Goal: Task Accomplishment & Management: Use online tool/utility

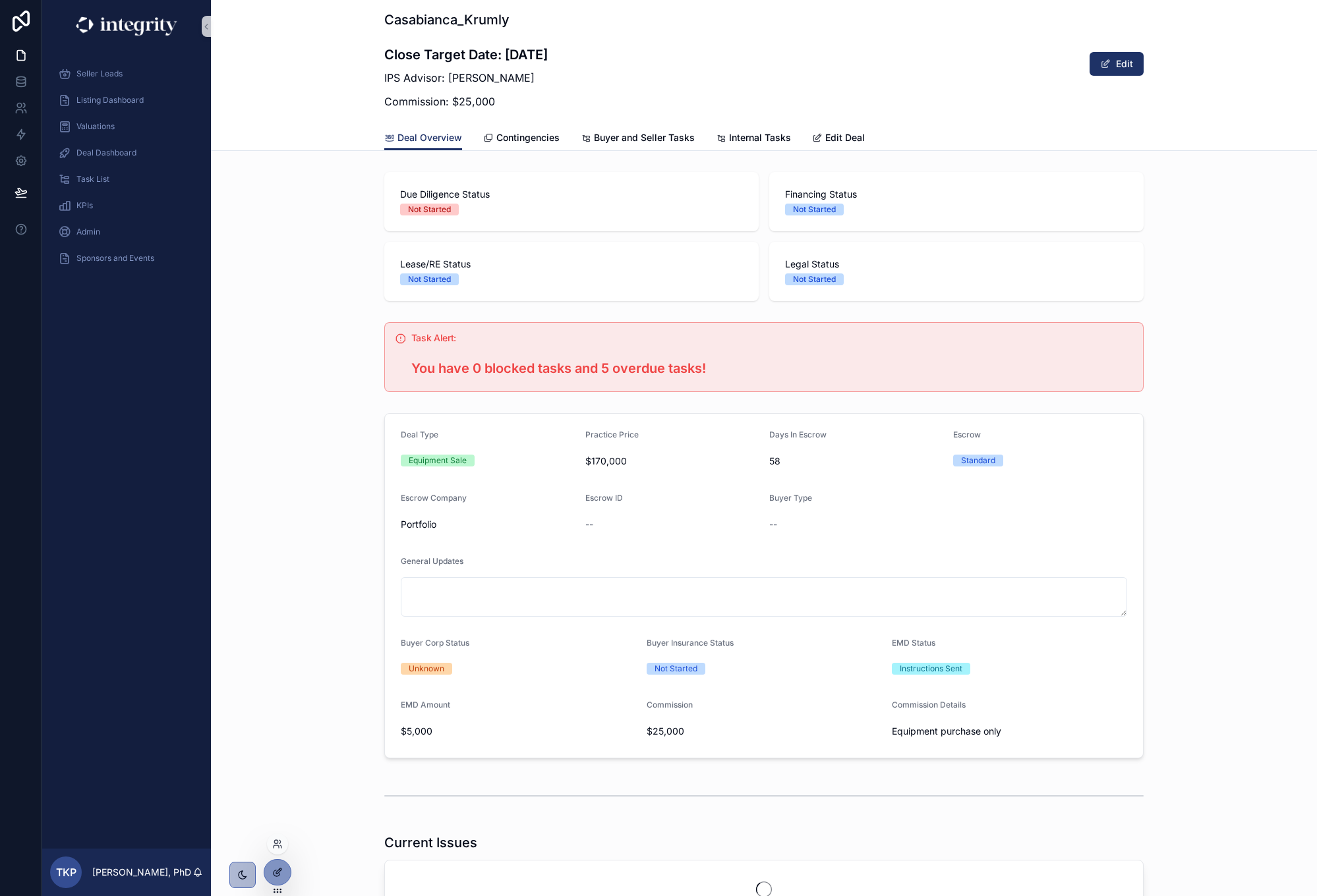
click at [275, 872] on icon at bounding box center [278, 872] width 11 height 11
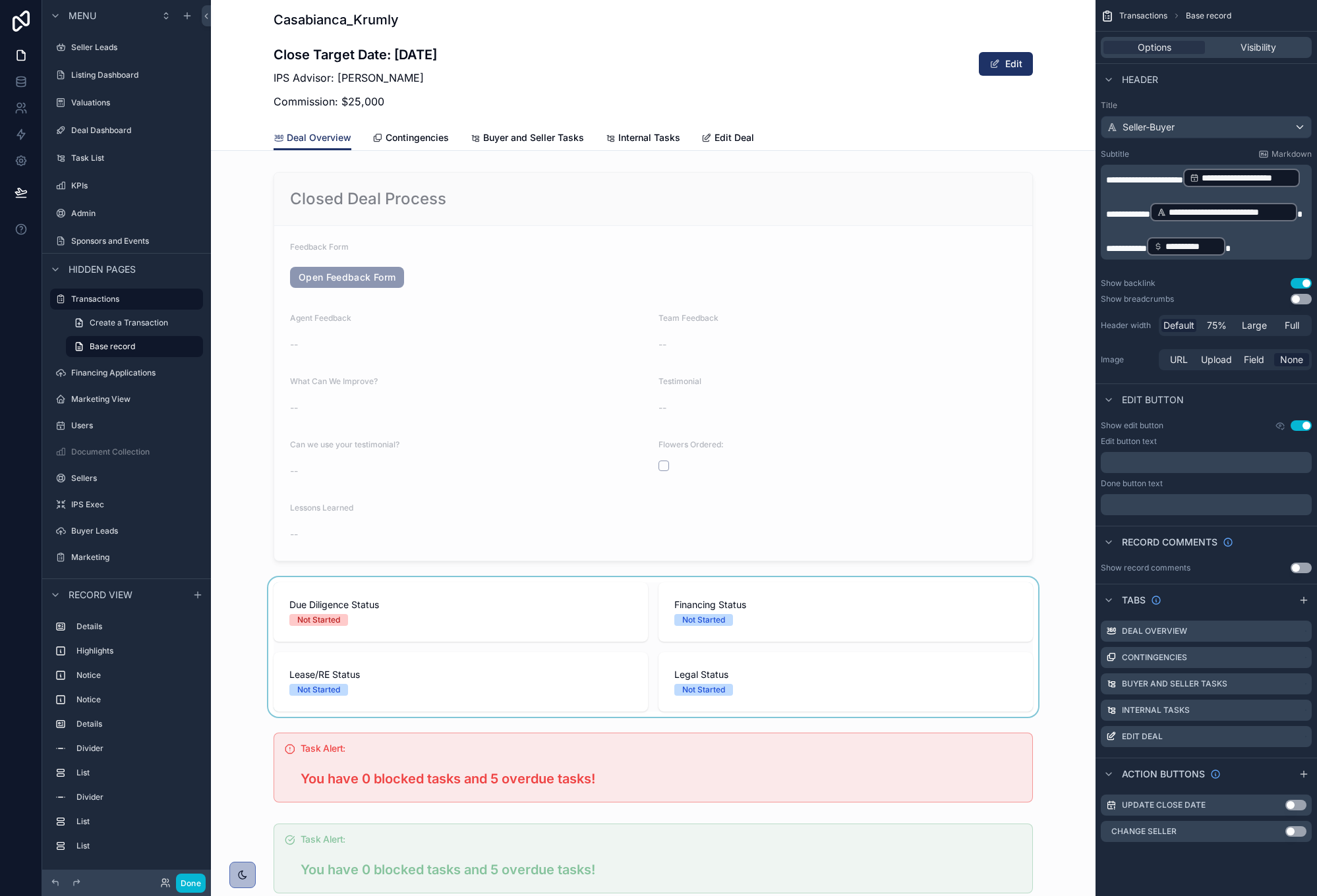
click at [688, 581] on div "scrollable content" at bounding box center [653, 647] width 884 height 140
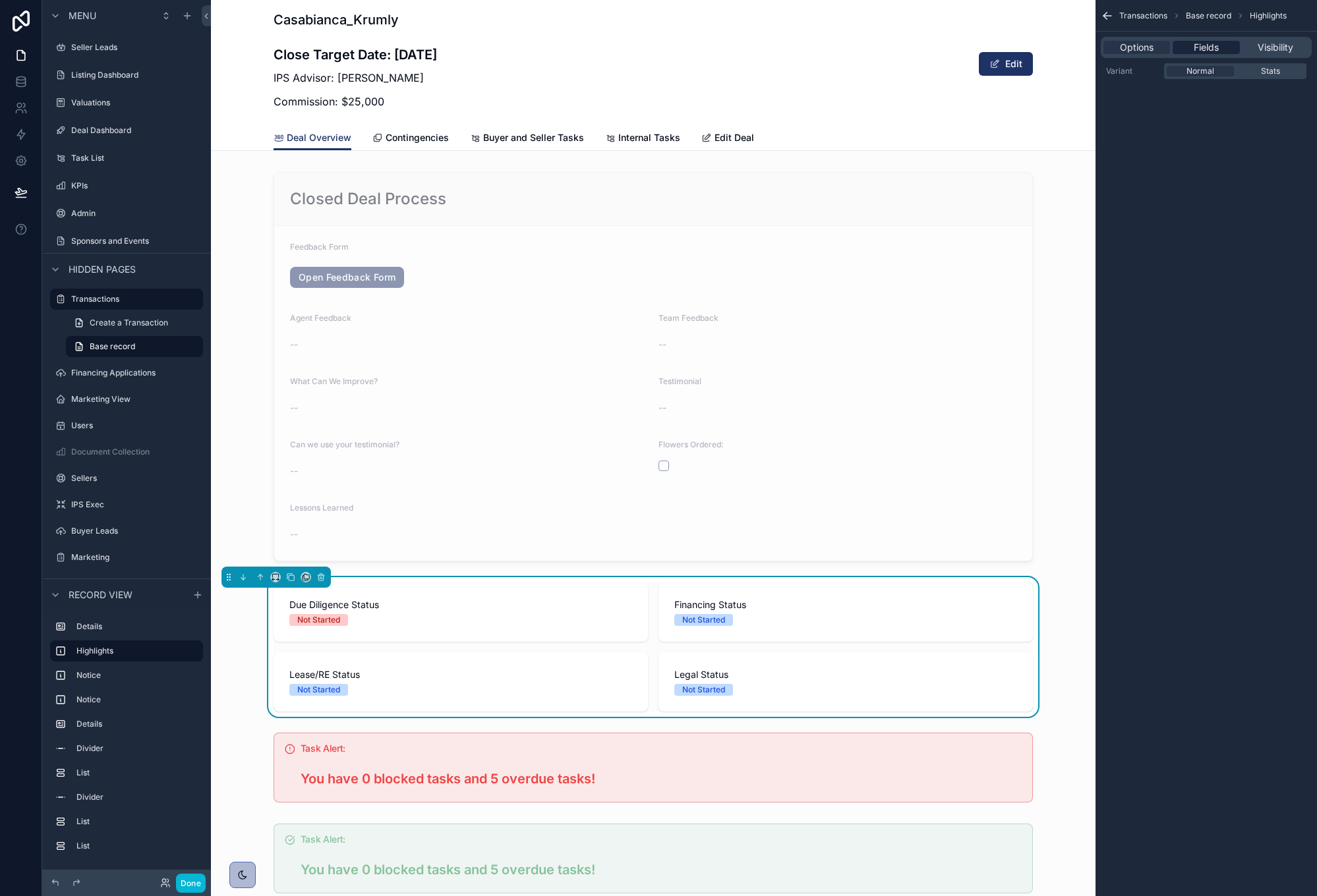
click at [1215, 51] on span "Fields" at bounding box center [1206, 48] width 25 height 13
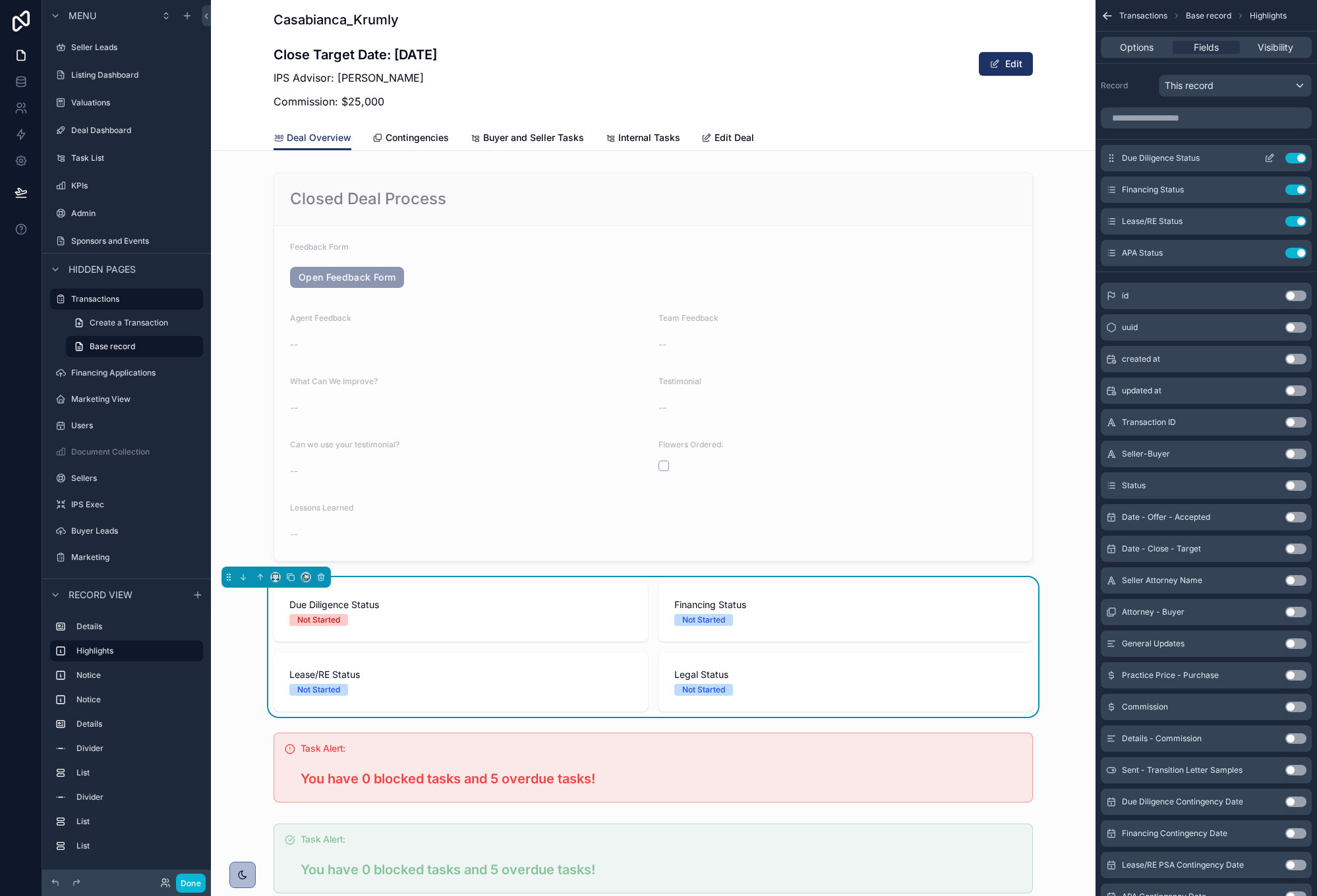
click at [1165, 156] on span "Due Diligence Status" at bounding box center [1161, 158] width 78 height 11
click at [1266, 160] on icon "scrollable content" at bounding box center [1269, 159] width 6 height 6
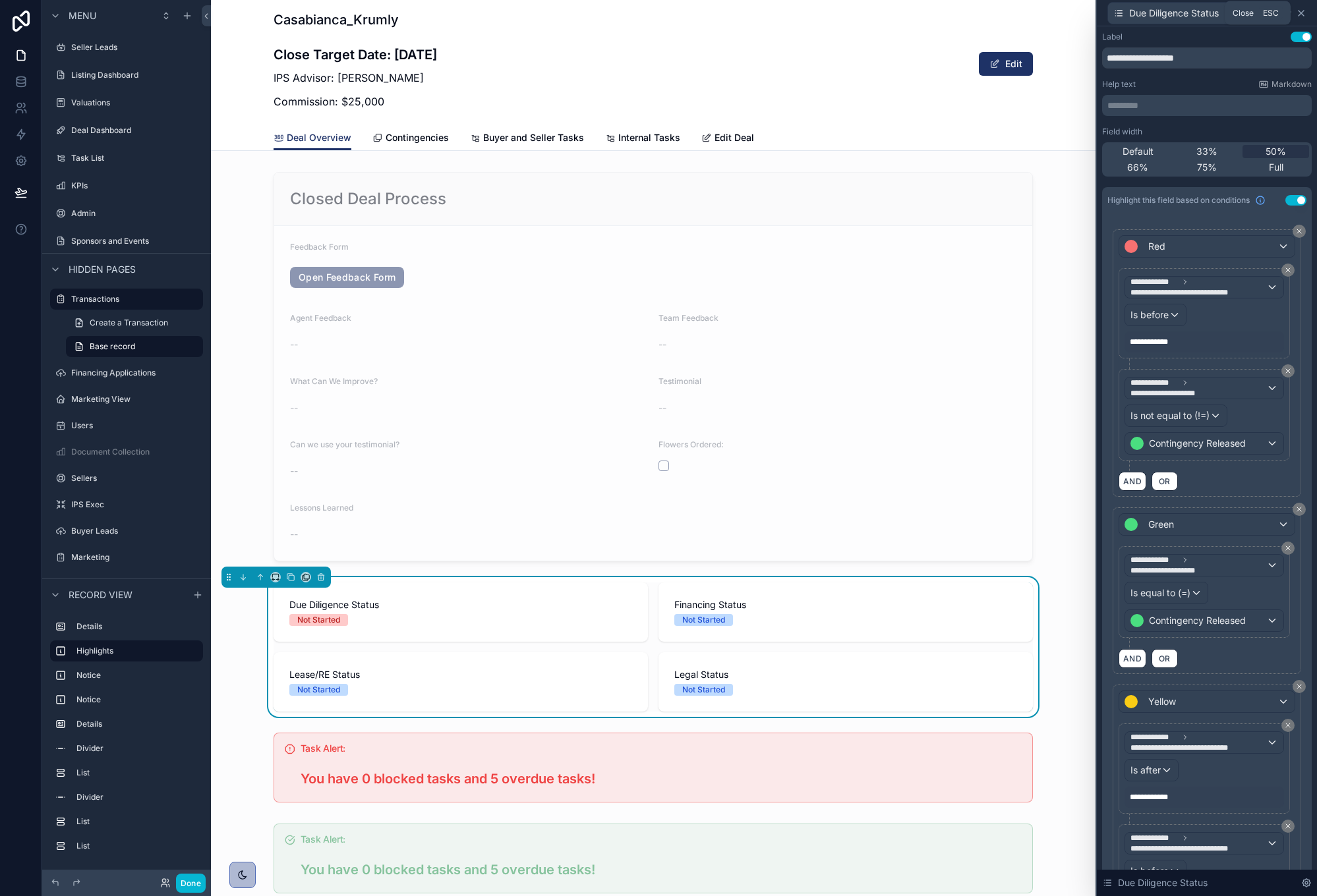
click at [1302, 15] on icon at bounding box center [1301, 13] width 11 height 11
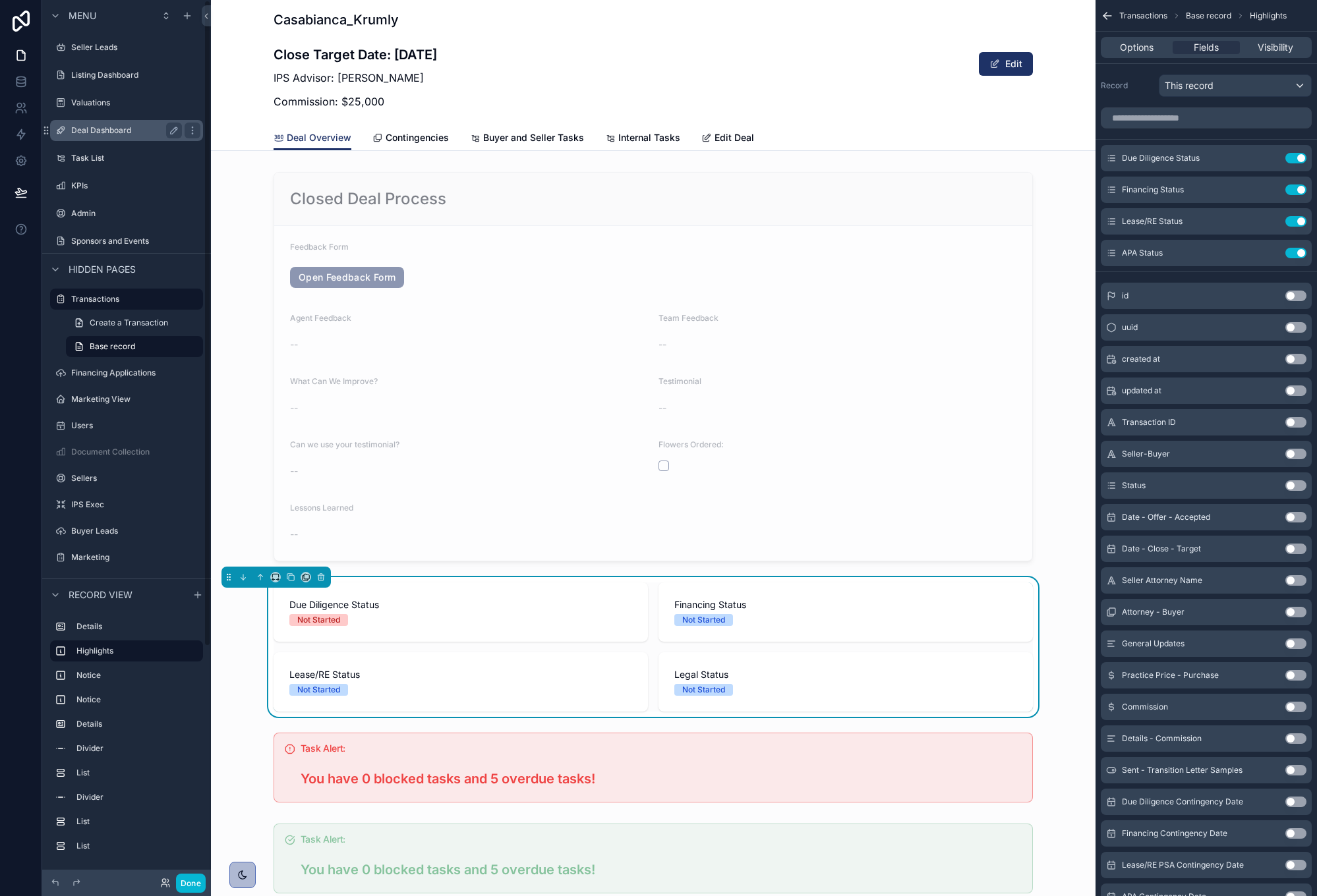
click at [100, 131] on label "Deal Dashboard" at bounding box center [124, 131] width 106 height 11
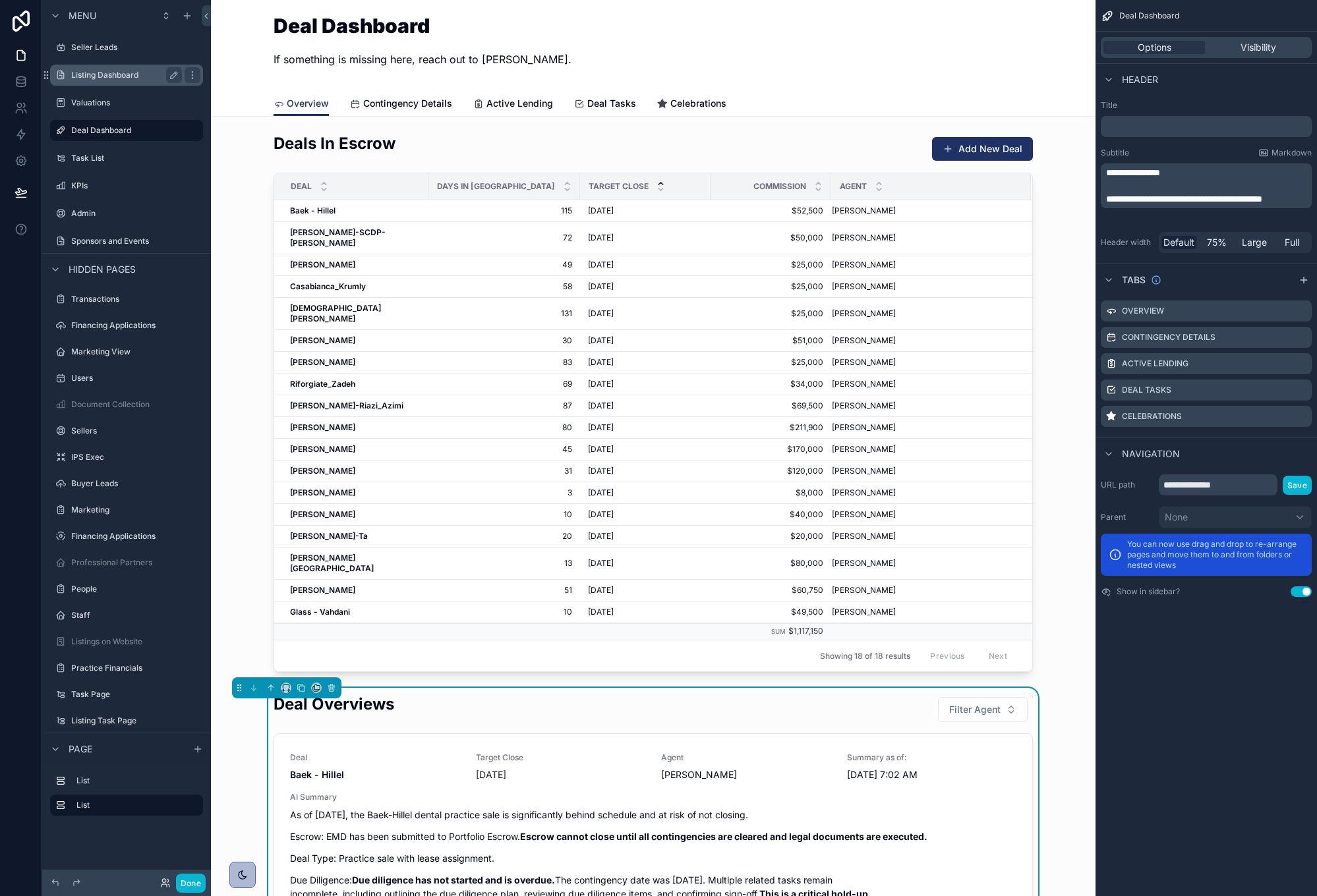
click at [123, 75] on label "Listing Dashboard" at bounding box center [124, 75] width 106 height 11
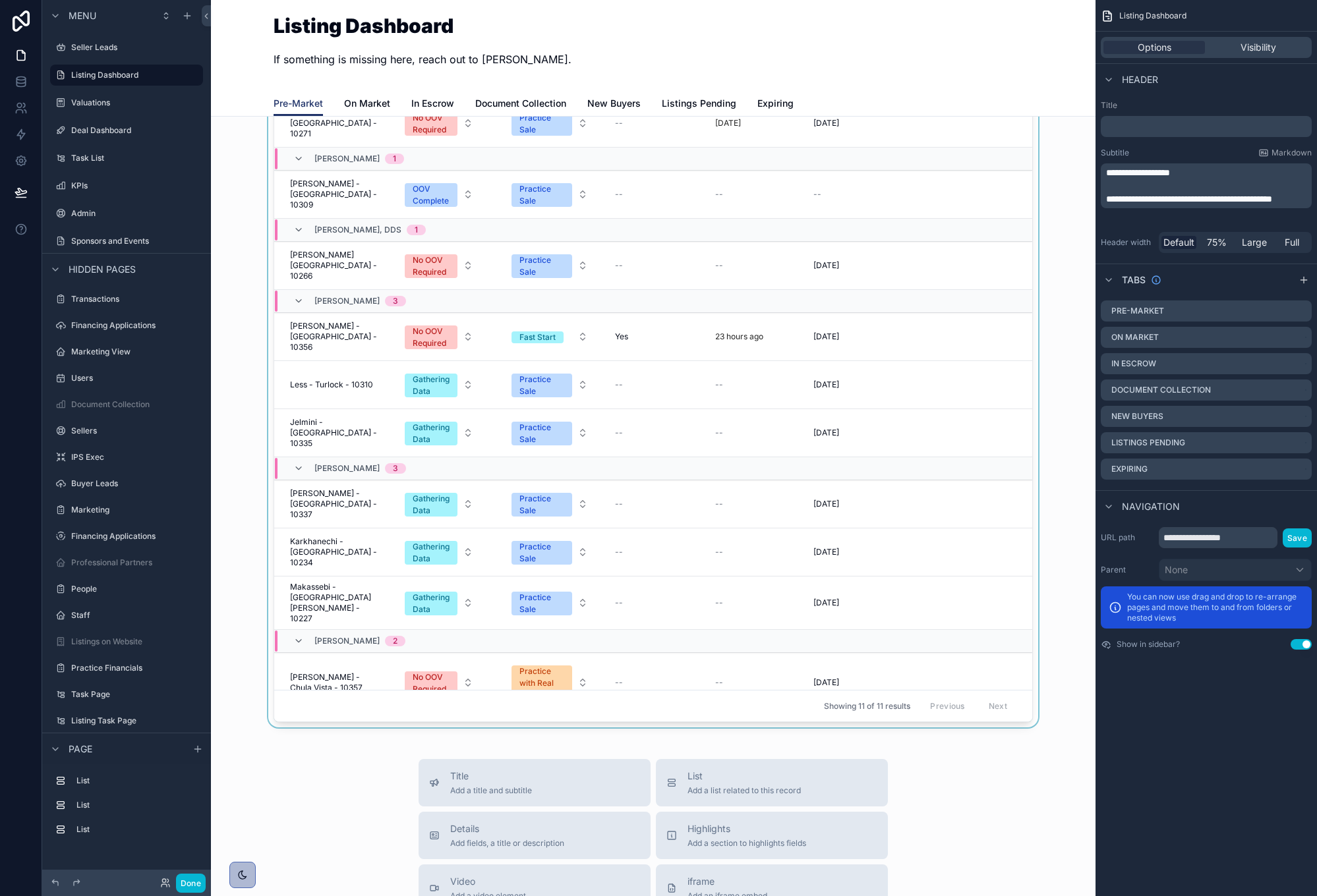
scroll to position [1017, 0]
click at [651, 474] on td "scrollable content" at bounding box center [657, 470] width 100 height 23
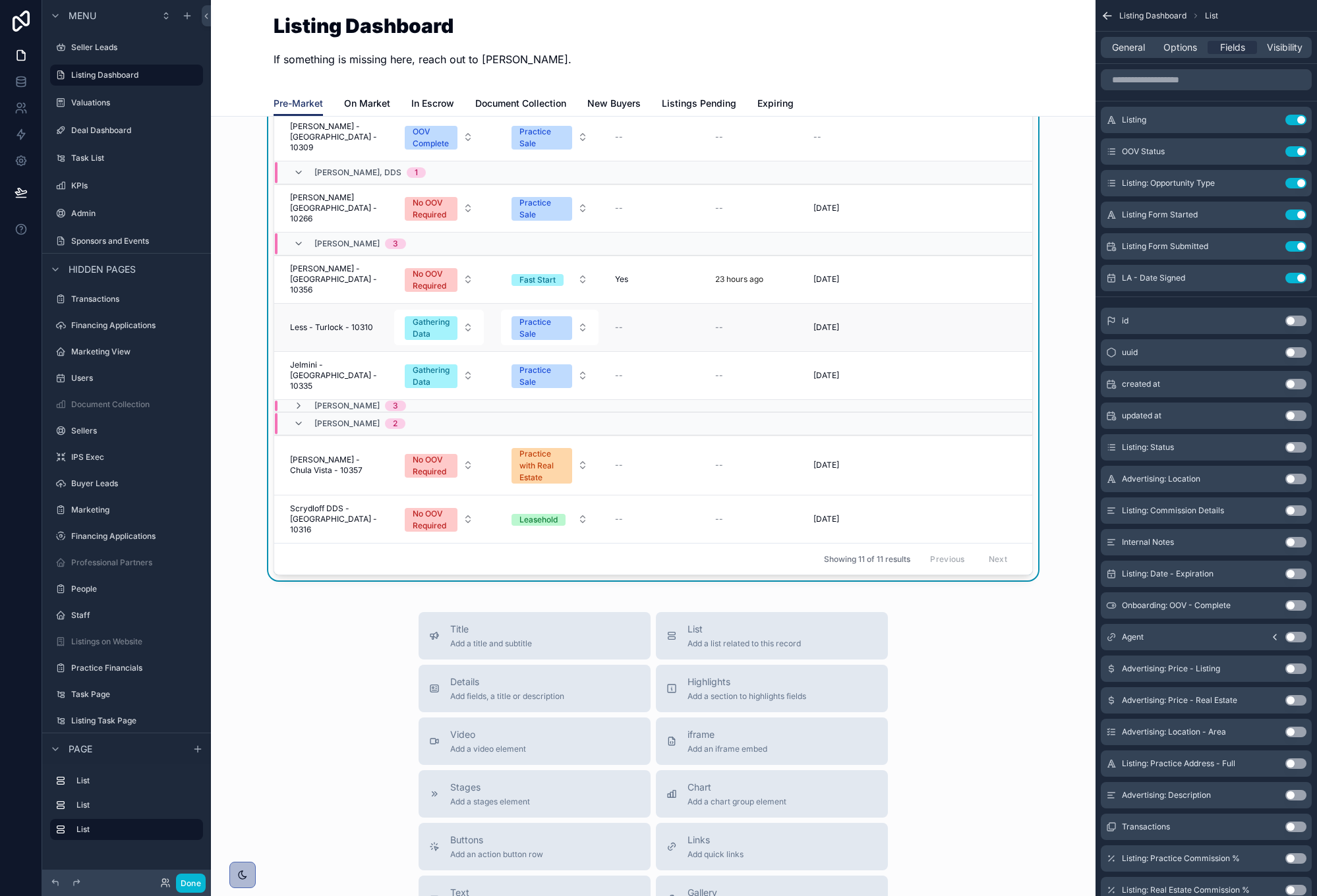
scroll to position [881, 0]
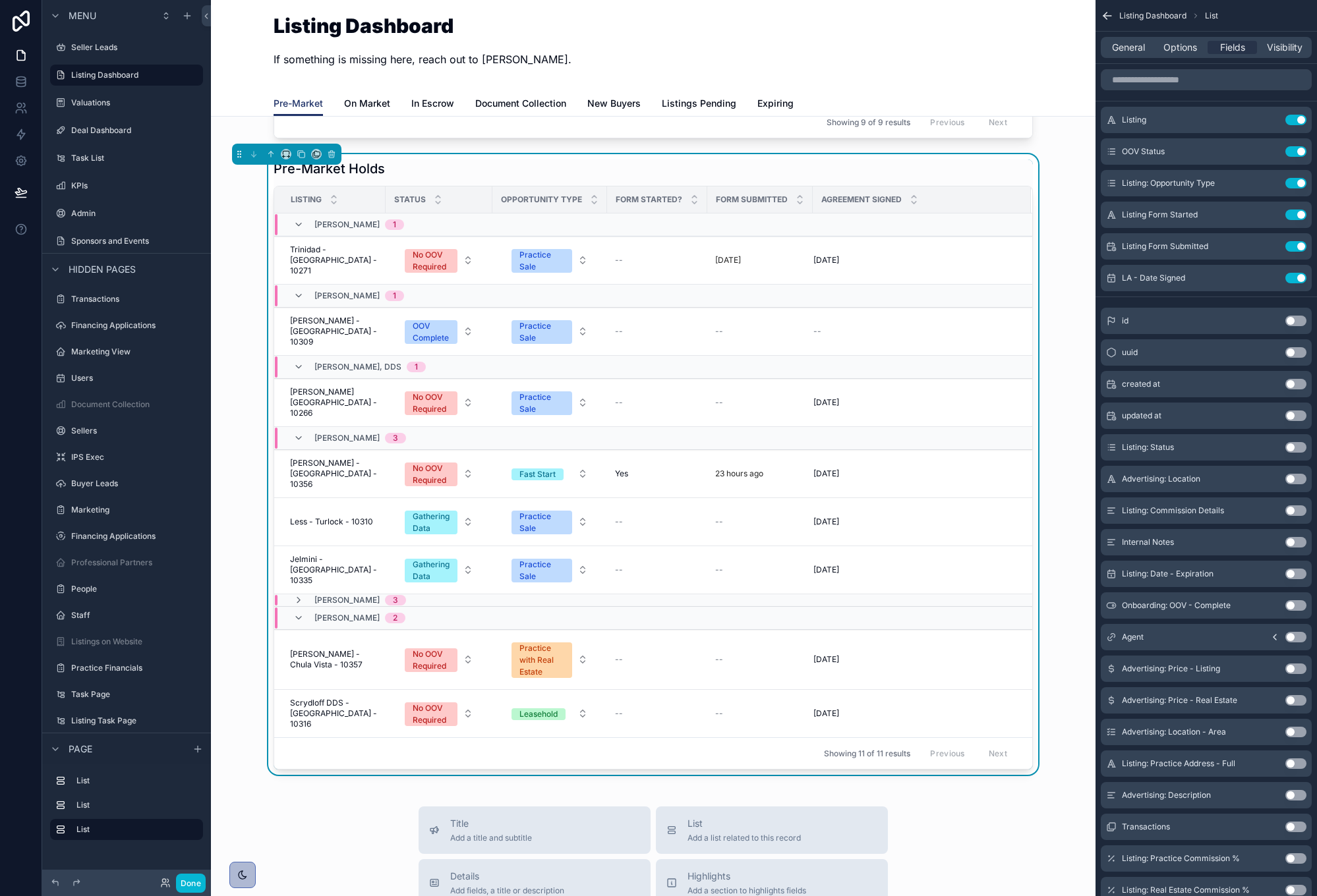
click at [541, 598] on div "Nelson Reynolds 3" at bounding box center [440, 600] width 331 height 11
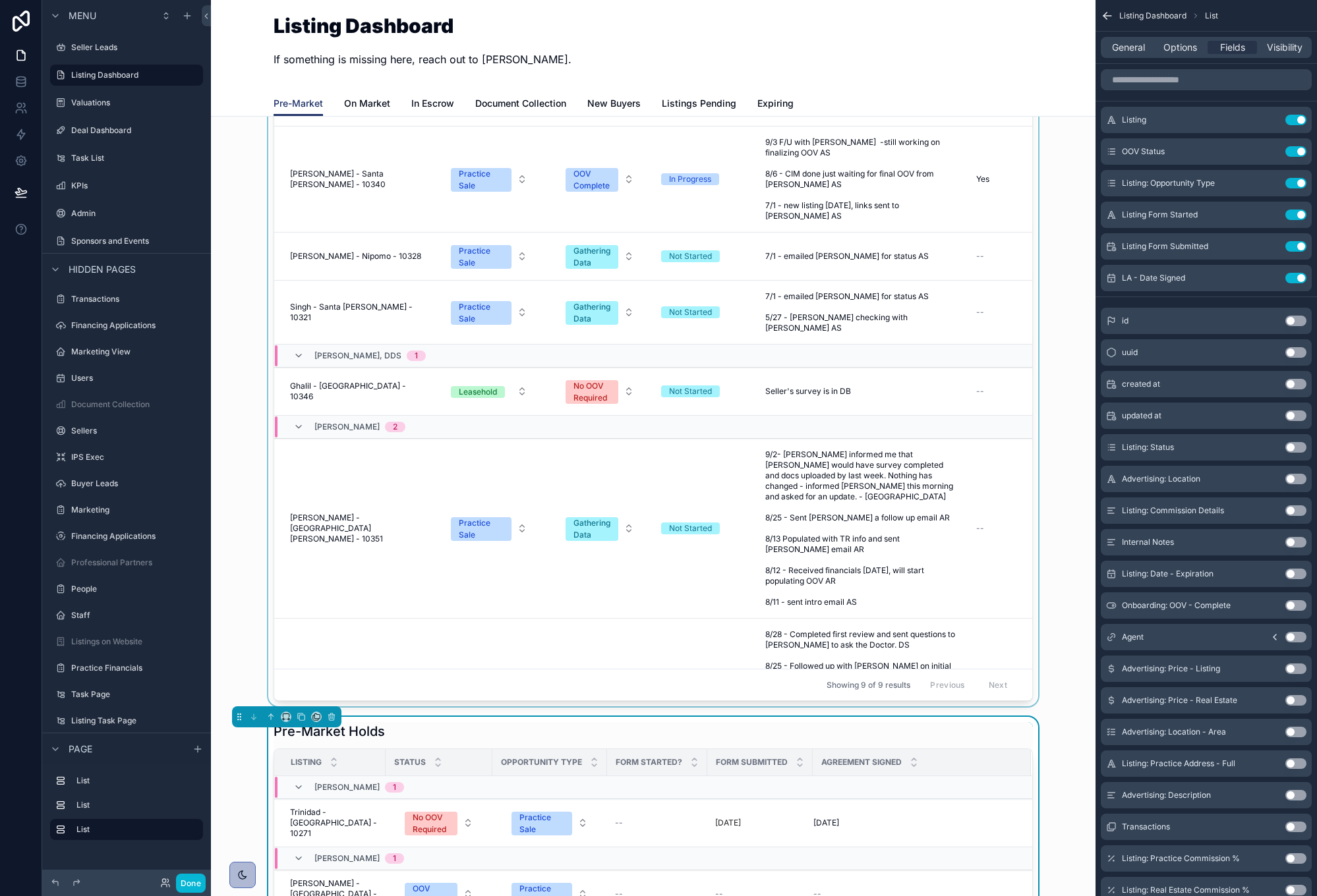
scroll to position [322, 0]
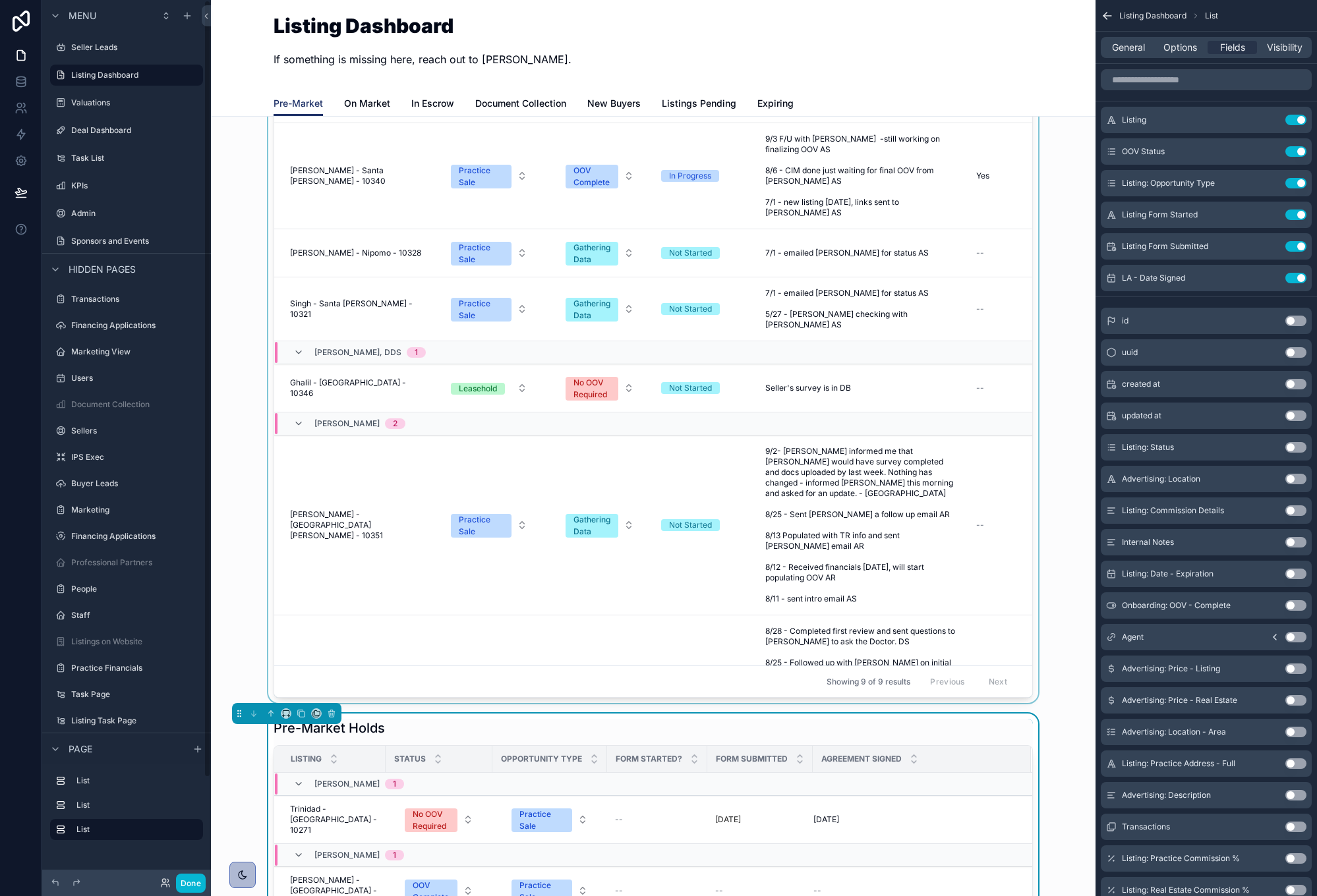
click at [369, 174] on div "scrollable content" at bounding box center [653, 348] width 863 height 711
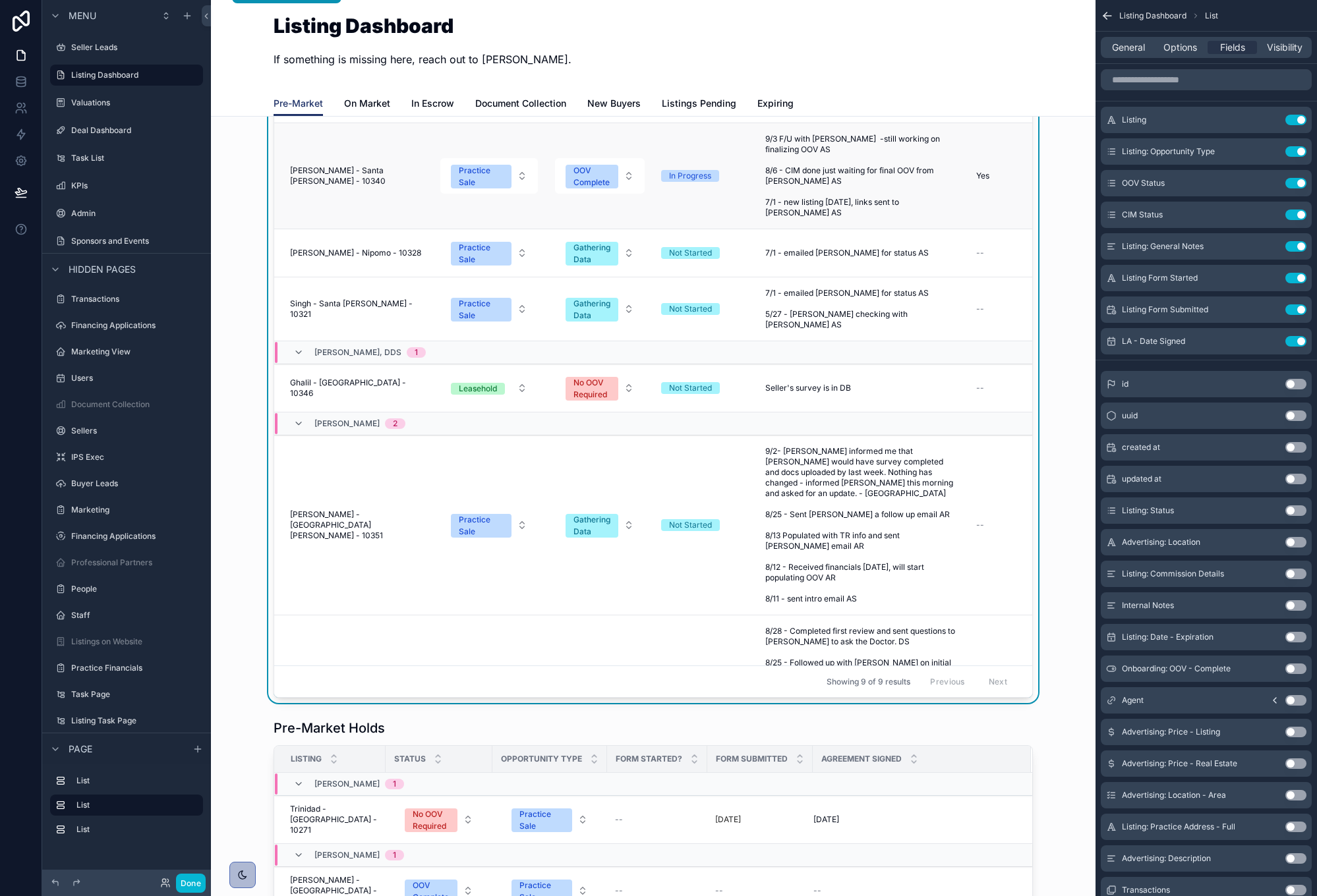
click at [377, 169] on span "Edstrom - Santa Barbara - 10340" at bounding box center [356, 176] width 134 height 21
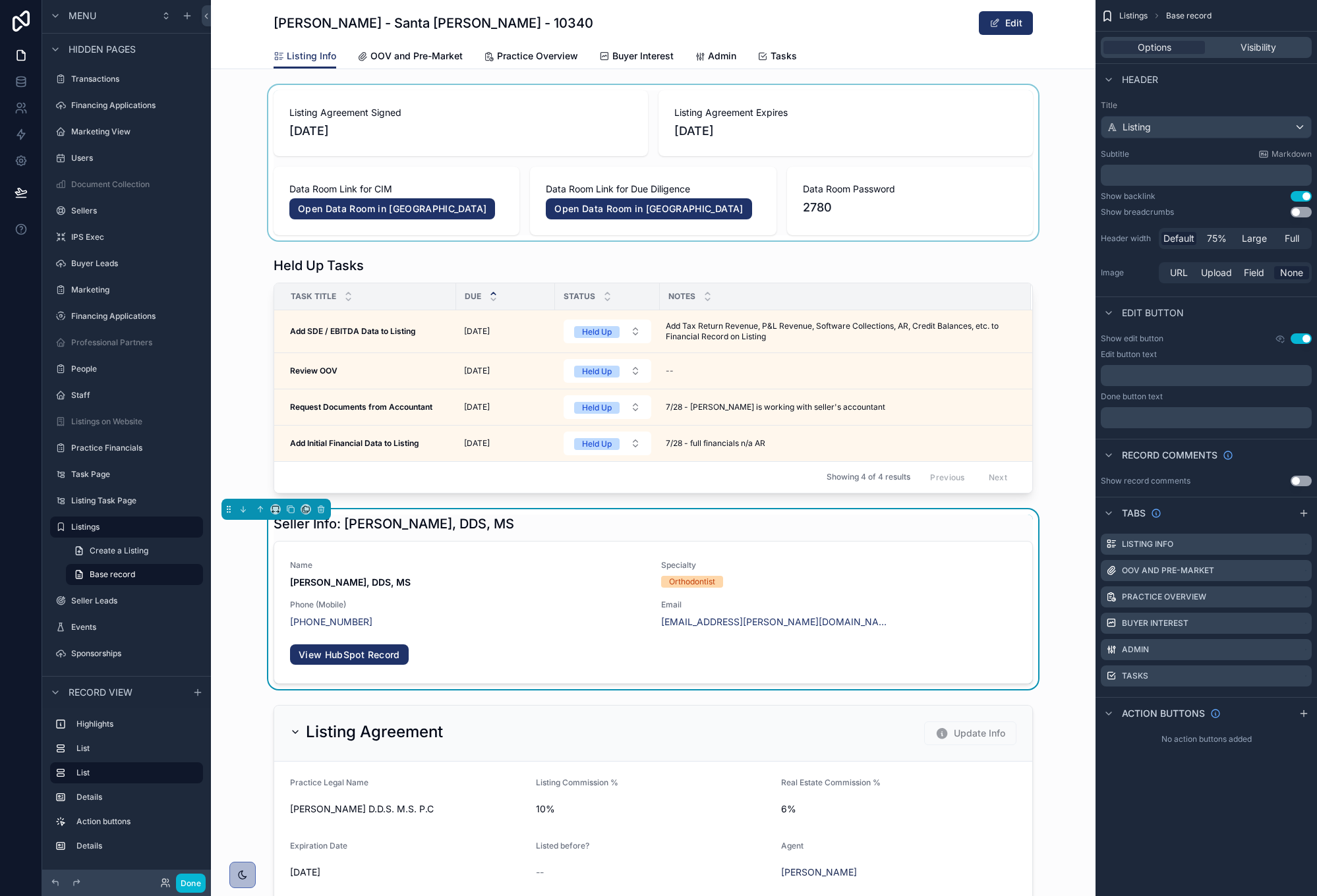
click at [583, 88] on div "scrollable content" at bounding box center [653, 163] width 884 height 156
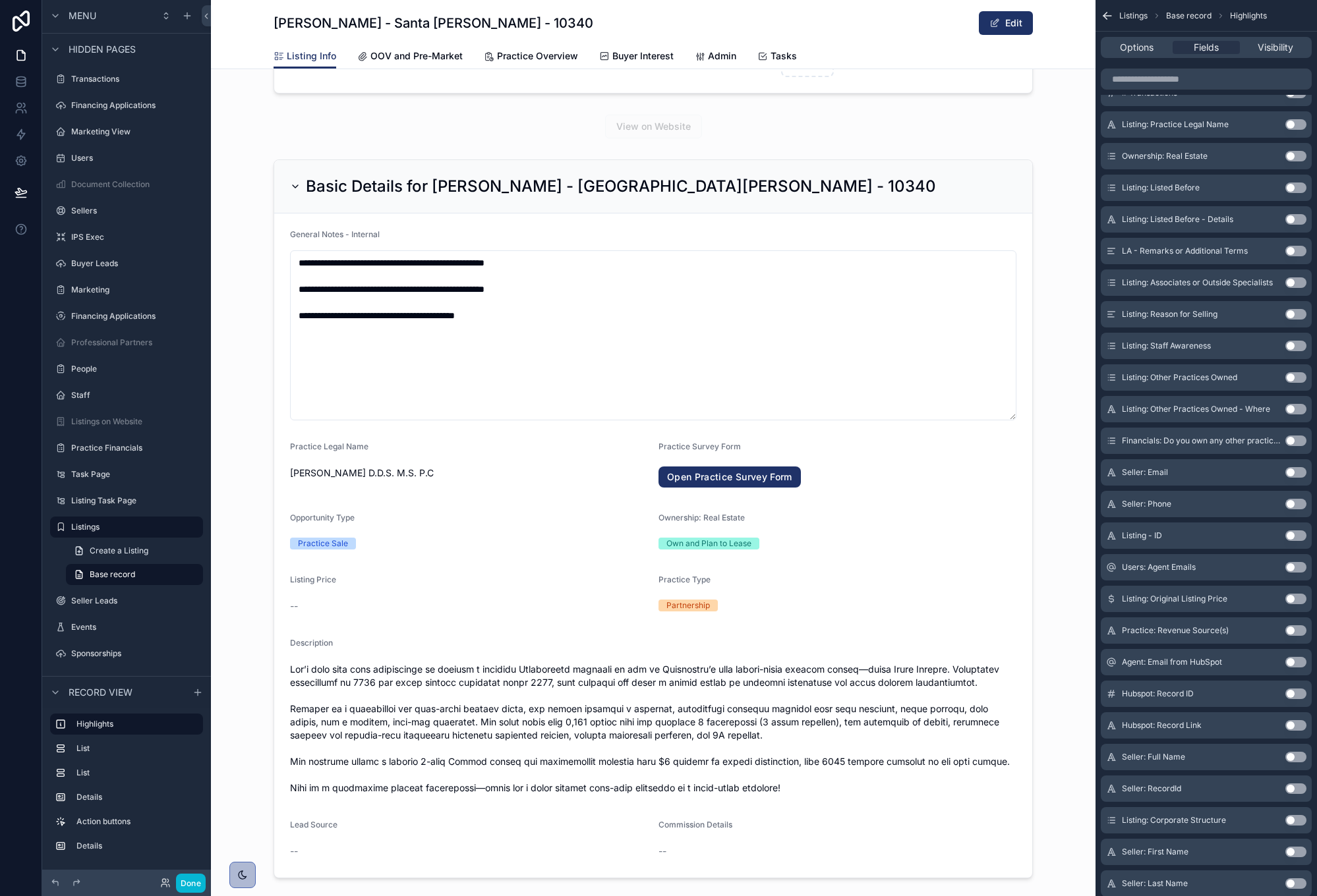
scroll to position [1547, 0]
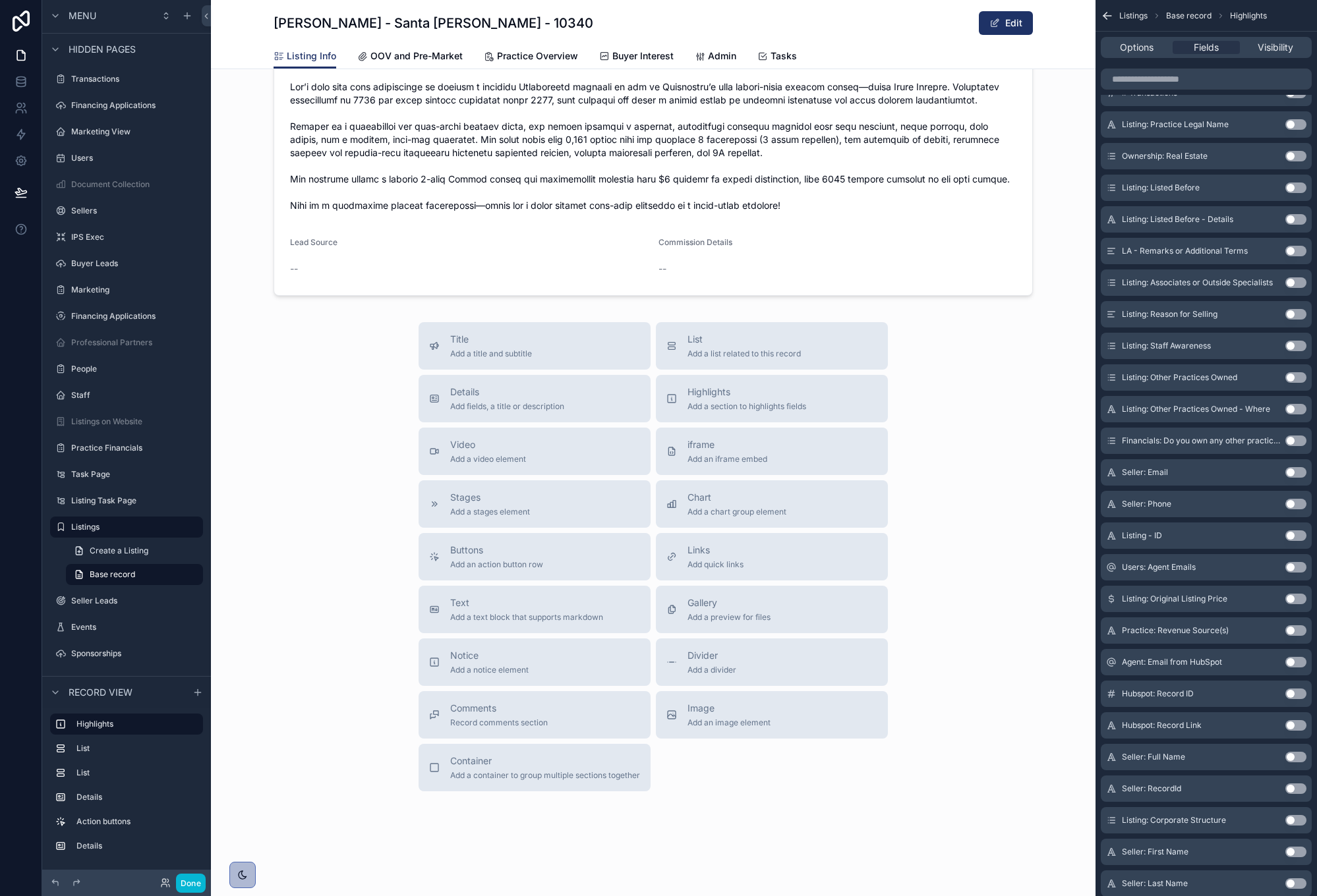
click at [988, 364] on div "Title Add a title and subtitle List Add a list related to this record Details A…" at bounding box center [653, 556] width 884 height 469
click at [774, 339] on span "List" at bounding box center [744, 339] width 113 height 13
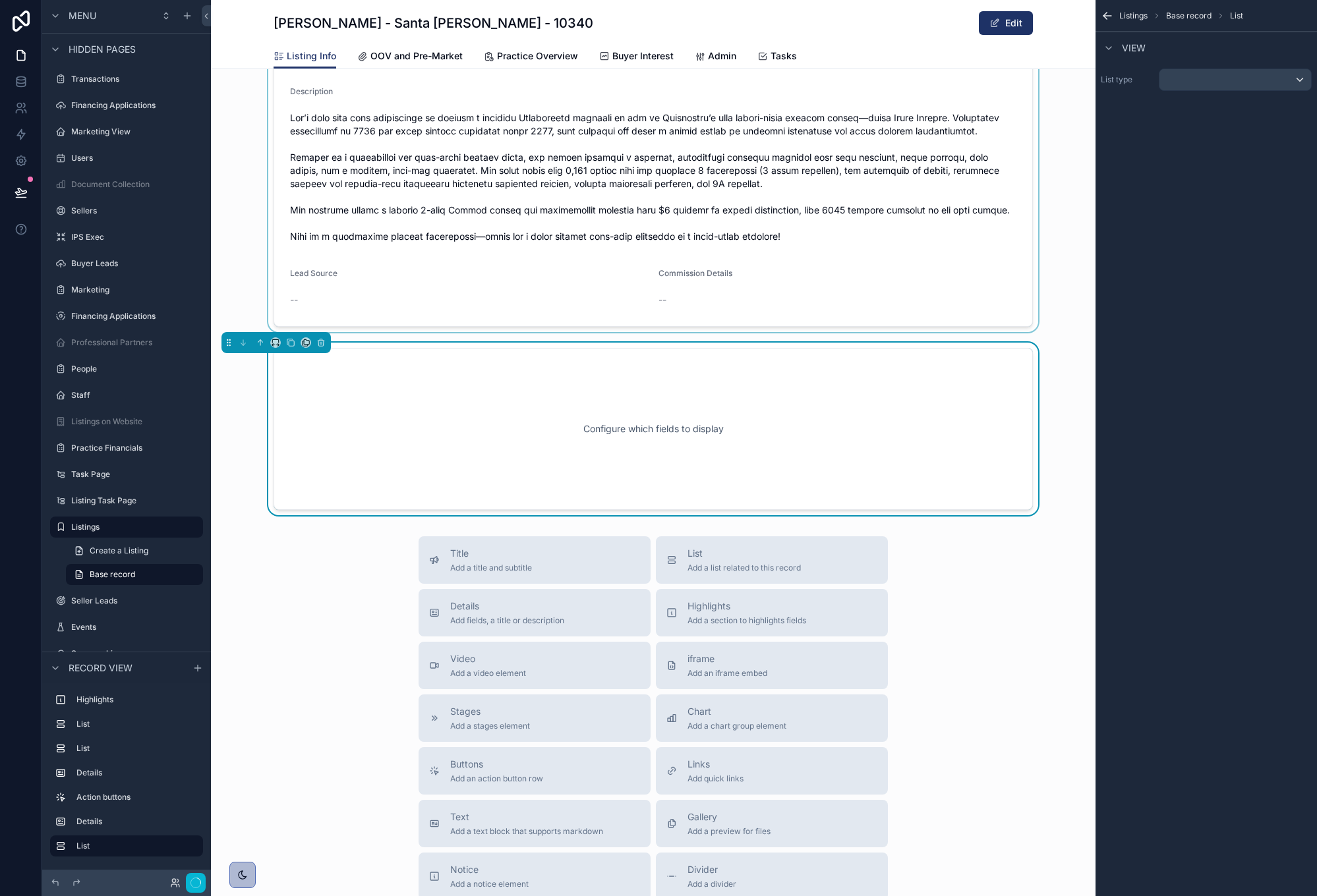
scroll to position [1496, 0]
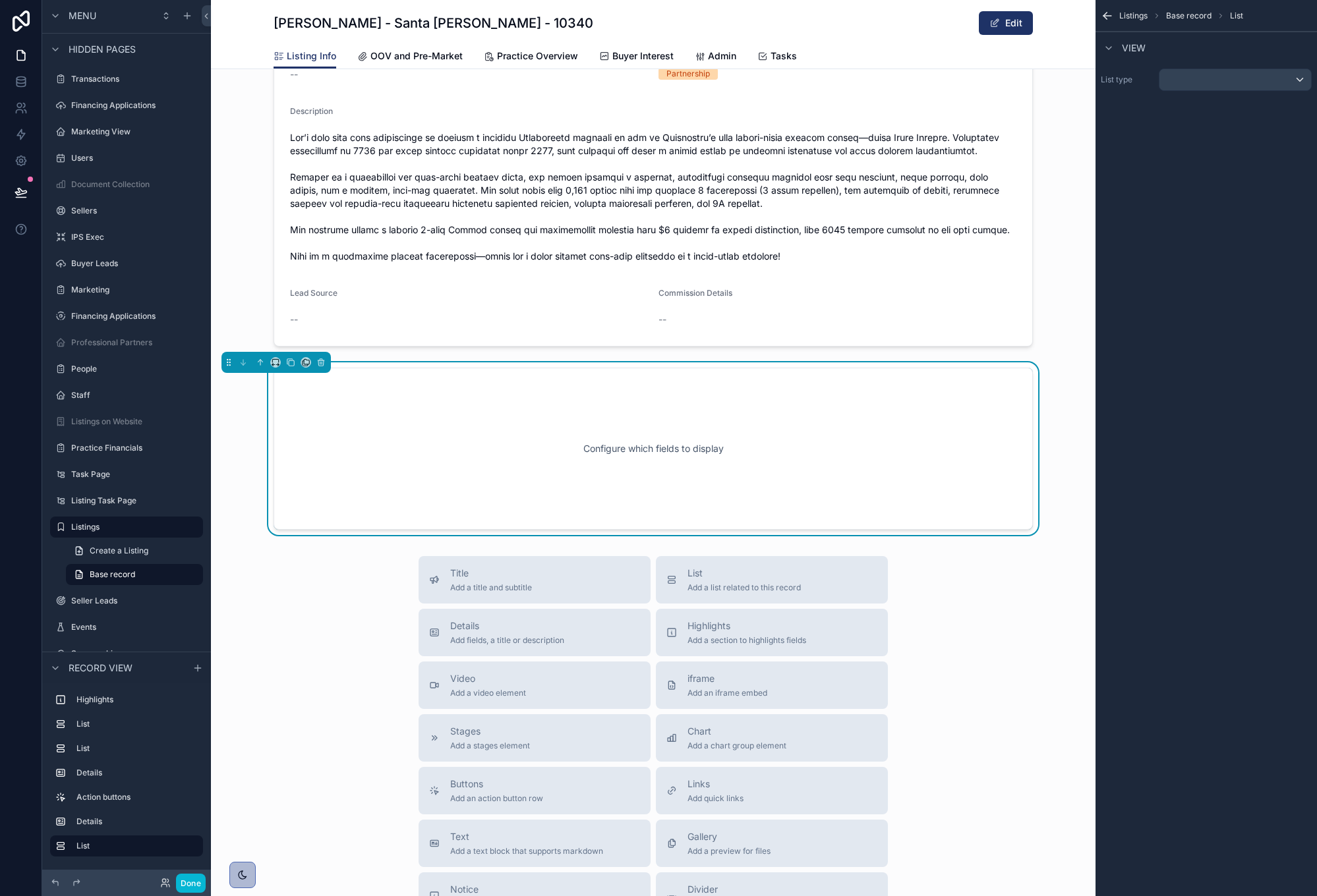
click at [1283, 91] on div "List type" at bounding box center [1206, 80] width 222 height 33
click at [1286, 79] on div "scrollable content" at bounding box center [1235, 80] width 152 height 21
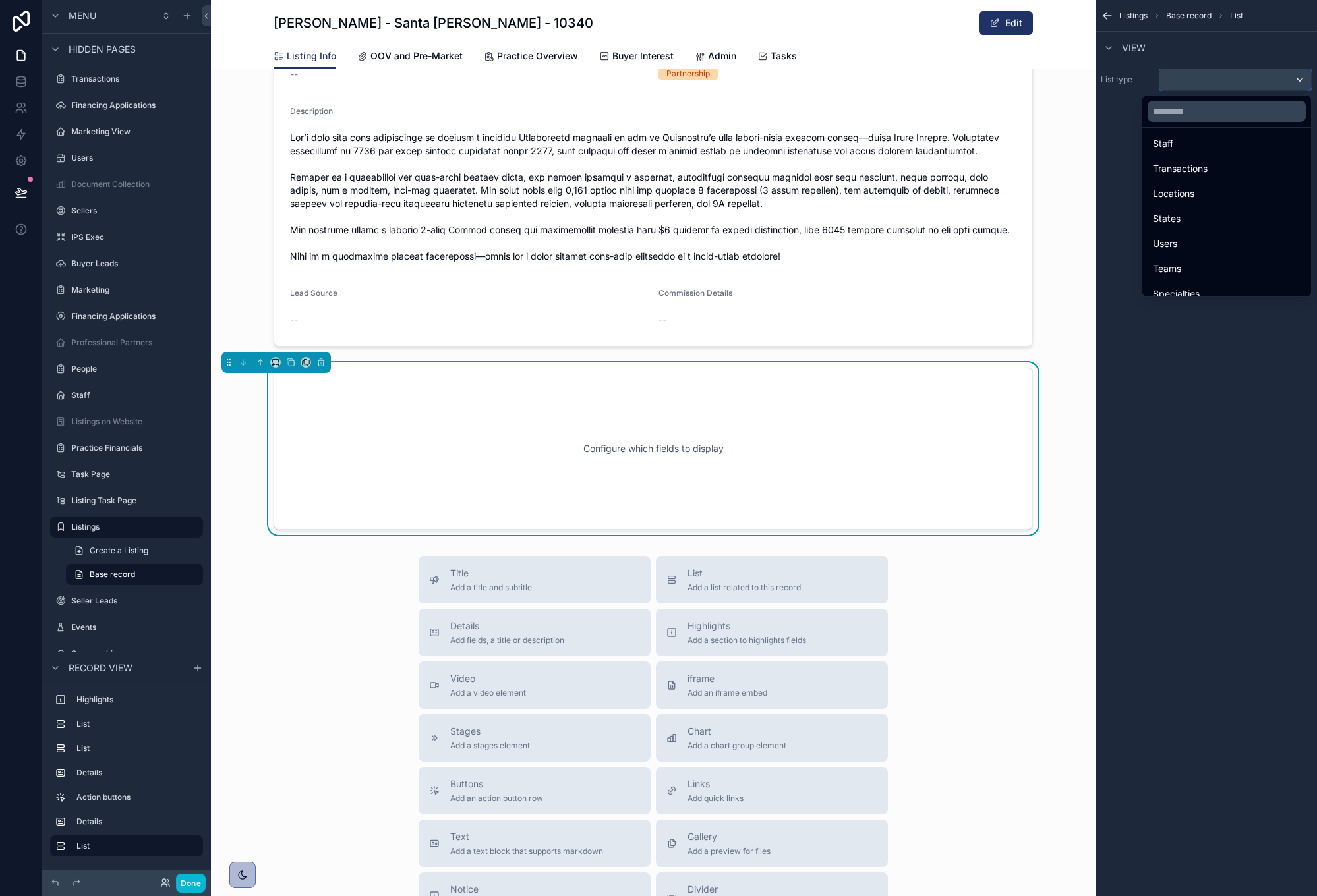
scroll to position [168, 0]
click at [1240, 242] on div "Users" at bounding box center [1227, 248] width 148 height 16
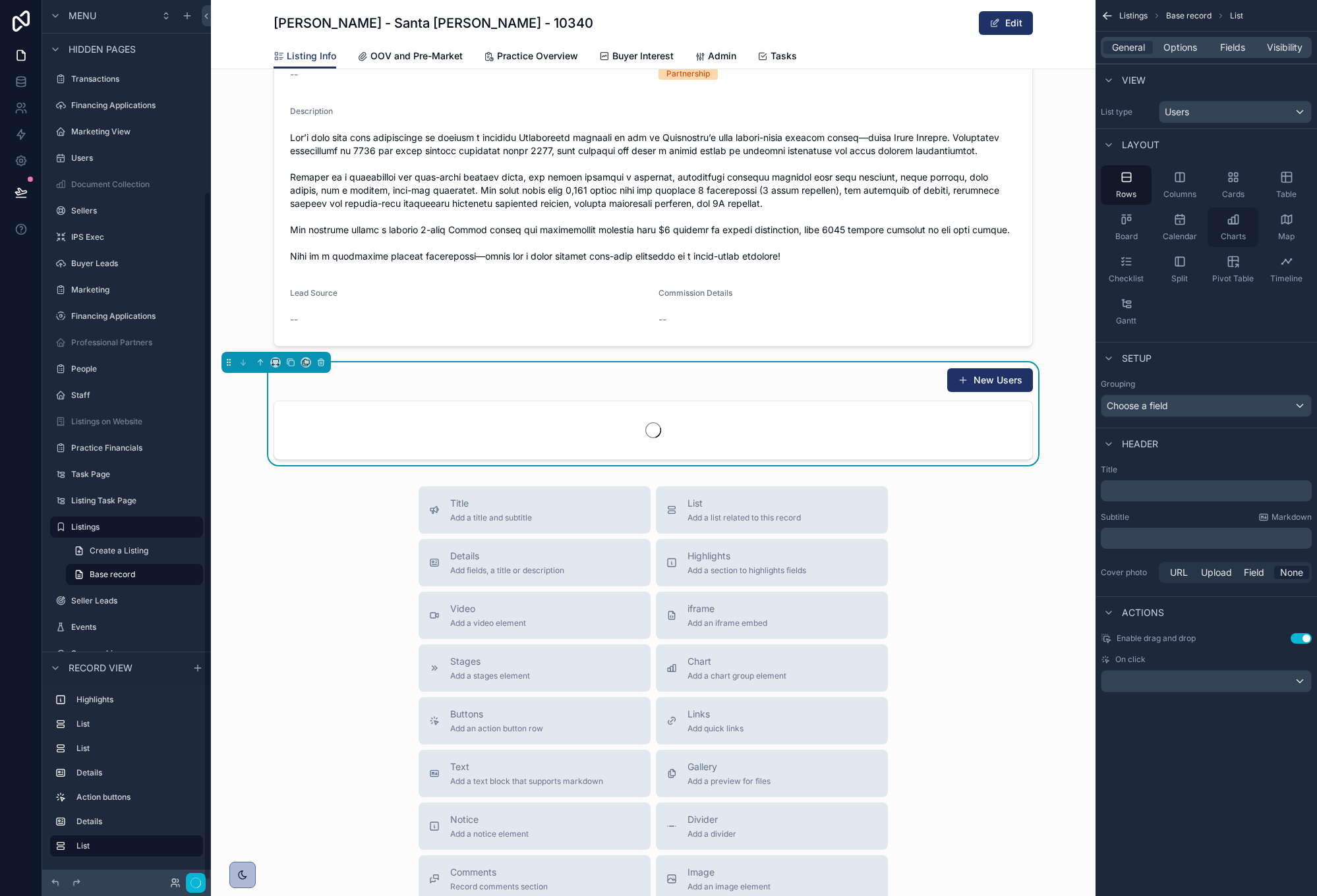
scroll to position [245, 0]
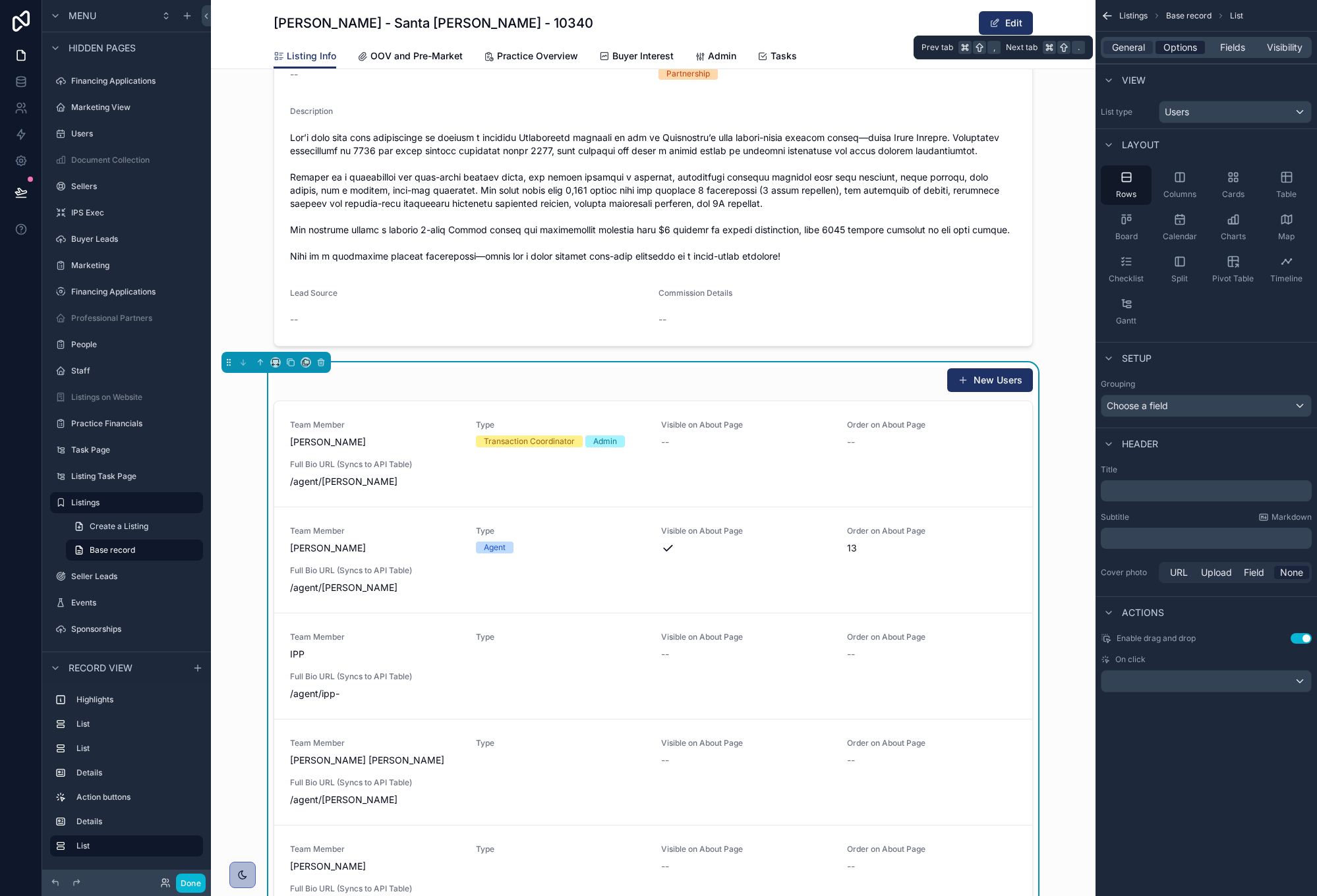
click at [1174, 46] on span "Options" at bounding box center [1180, 48] width 34 height 13
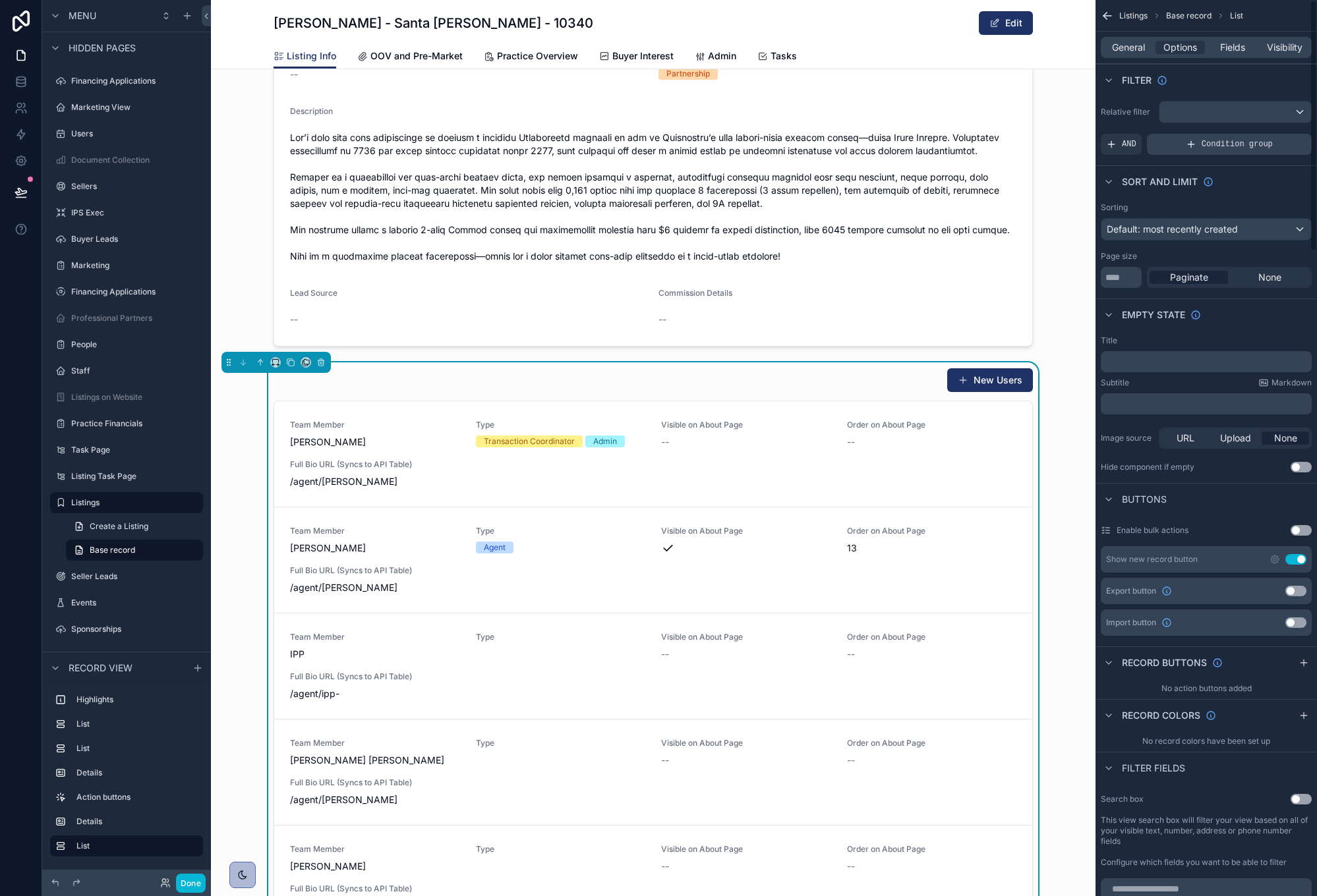
scroll to position [1, 0]
click at [1292, 554] on button "Use setting" at bounding box center [1296, 559] width 21 height 11
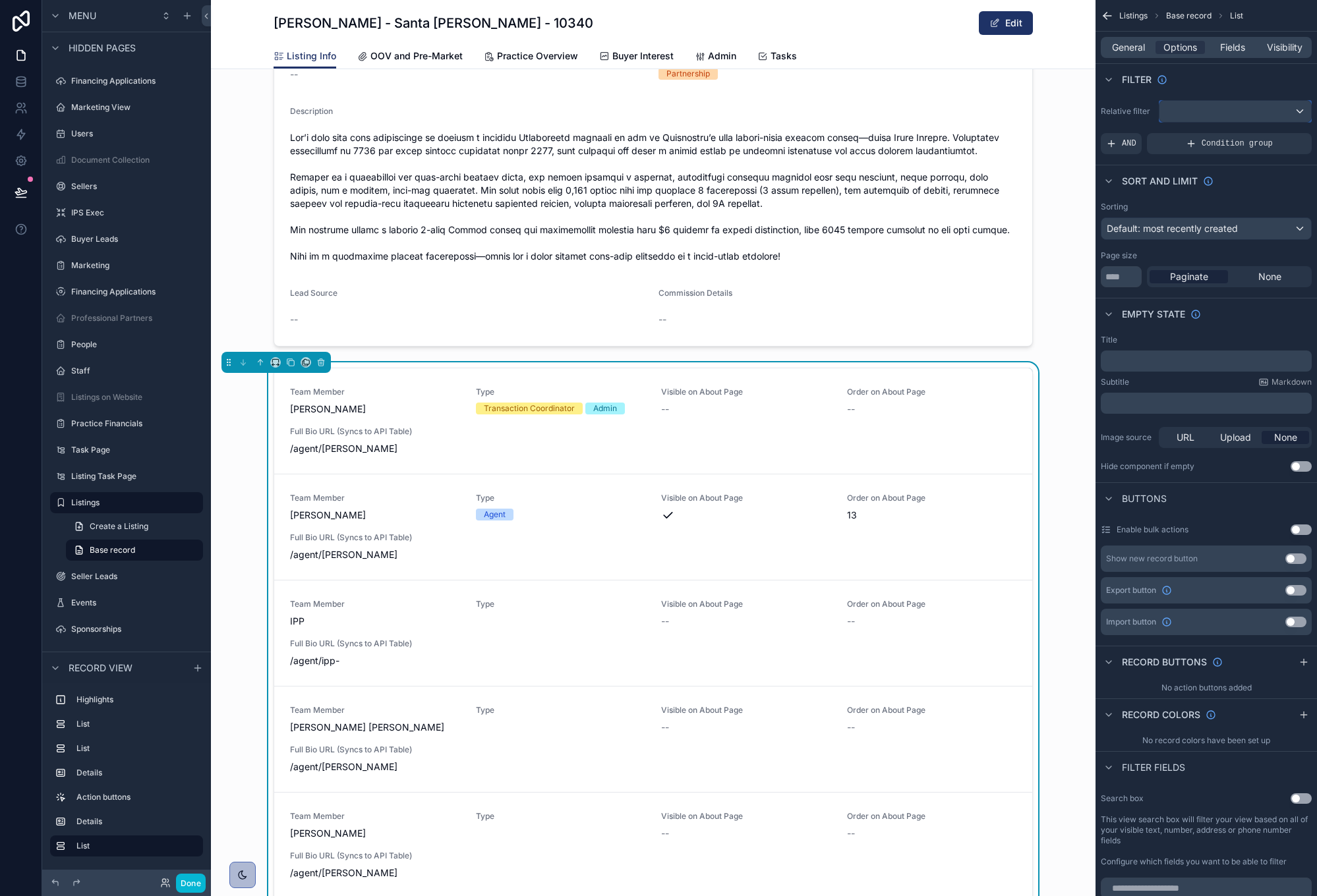
click at [1231, 105] on div "scrollable content" at bounding box center [1235, 112] width 152 height 21
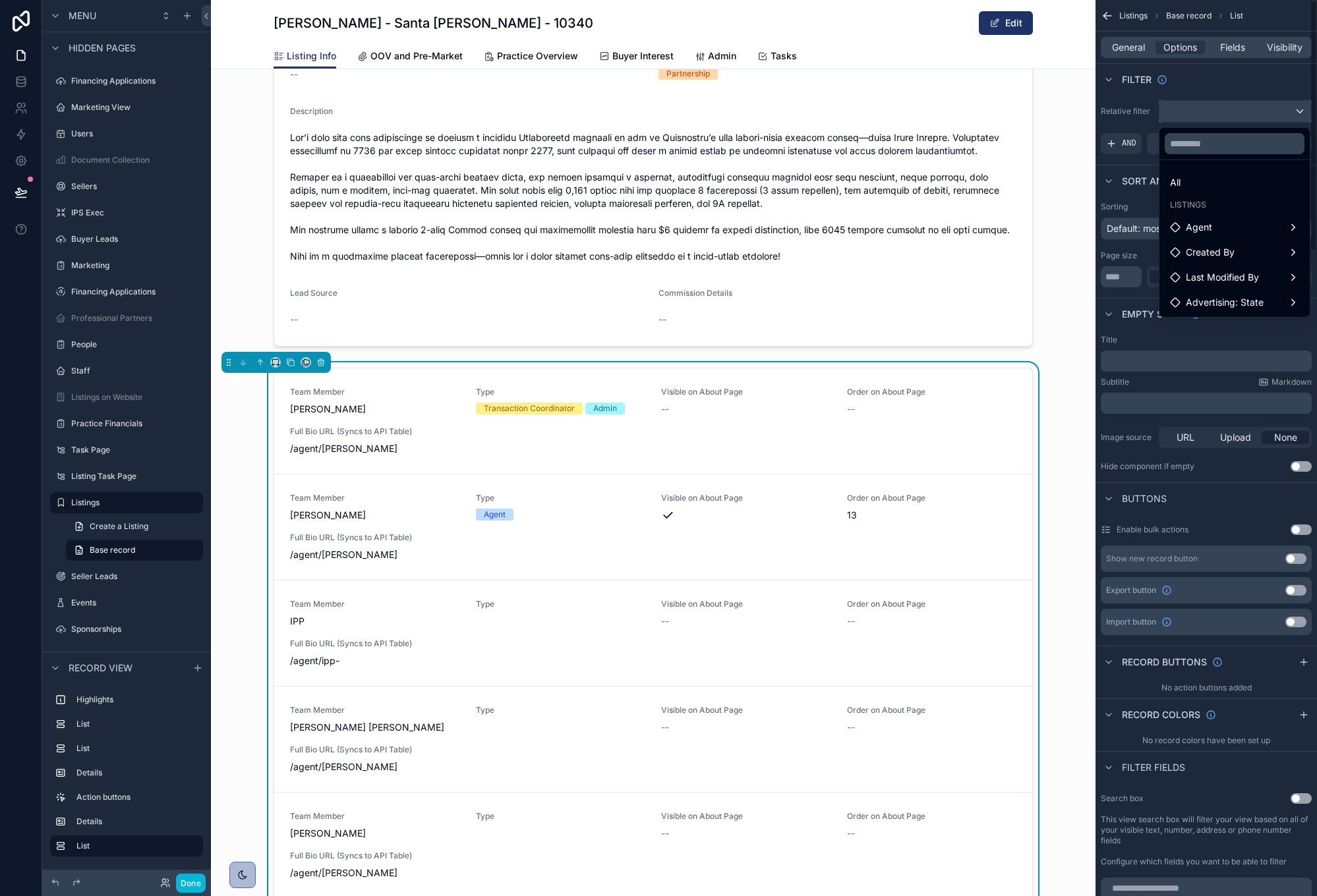
scroll to position [0, 0]
click at [1232, 238] on div "Agent" at bounding box center [1235, 228] width 145 height 24
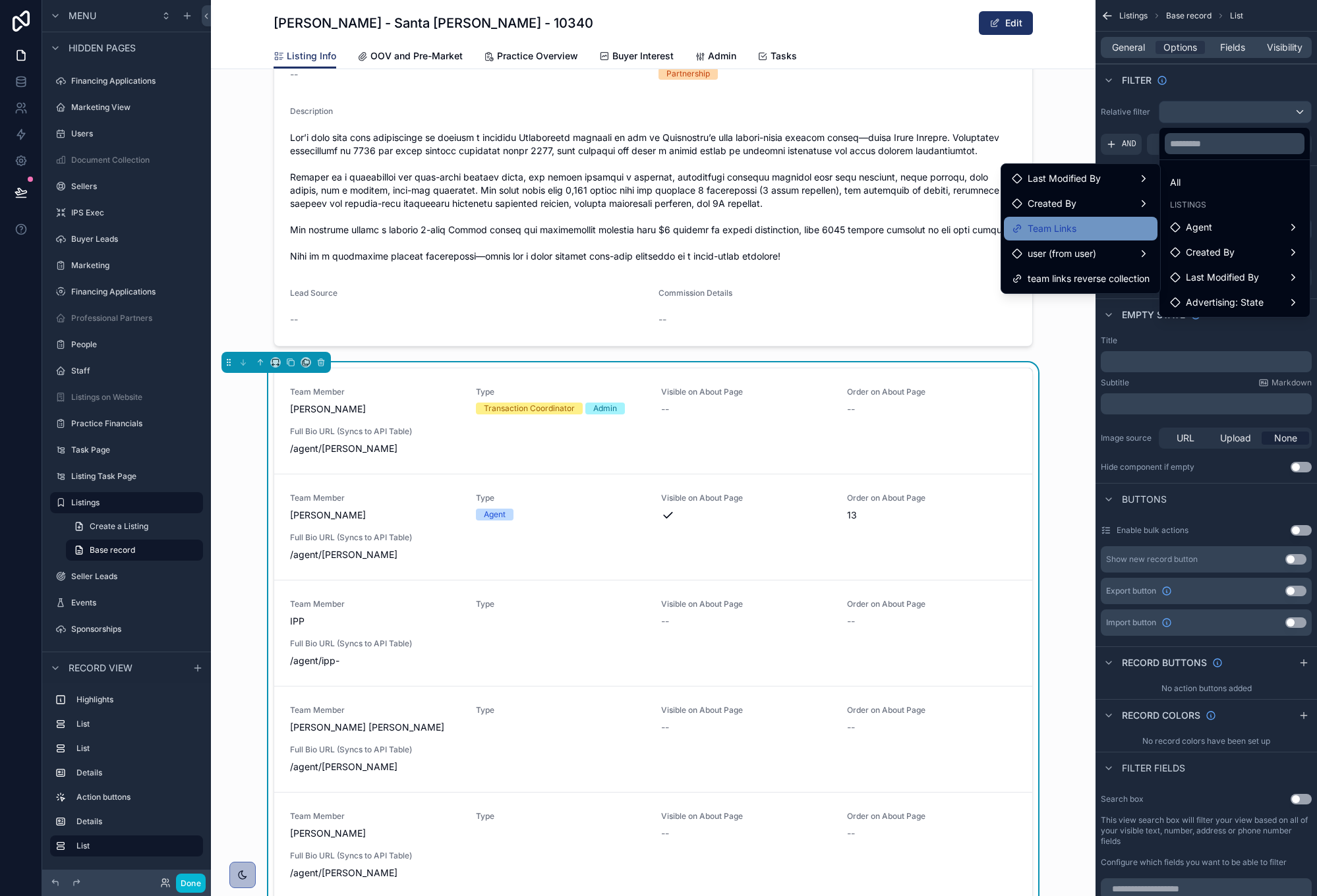
click at [1067, 227] on span "Team Links" at bounding box center [1052, 229] width 49 height 16
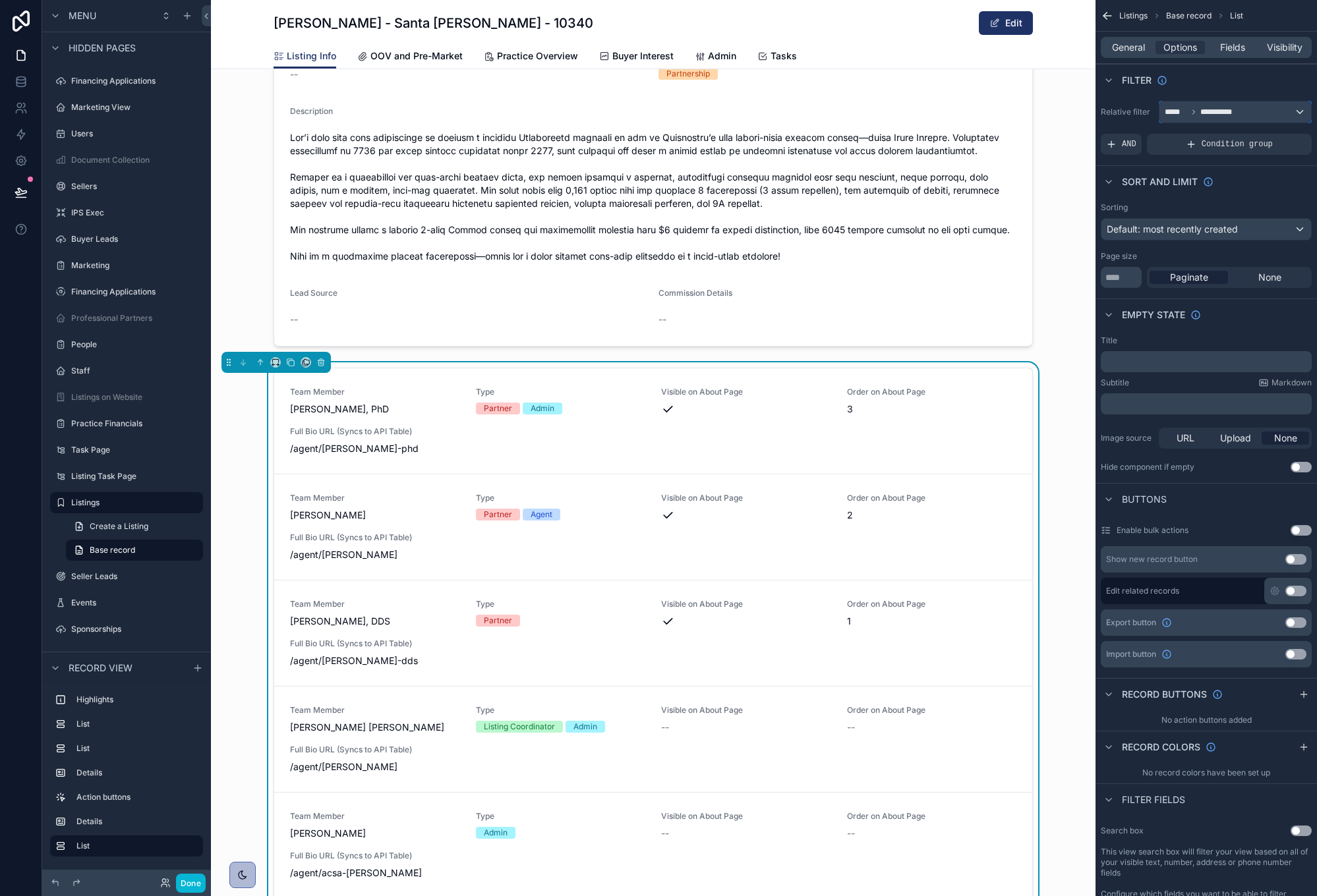
click at [1268, 113] on div "**********" at bounding box center [1235, 112] width 152 height 21
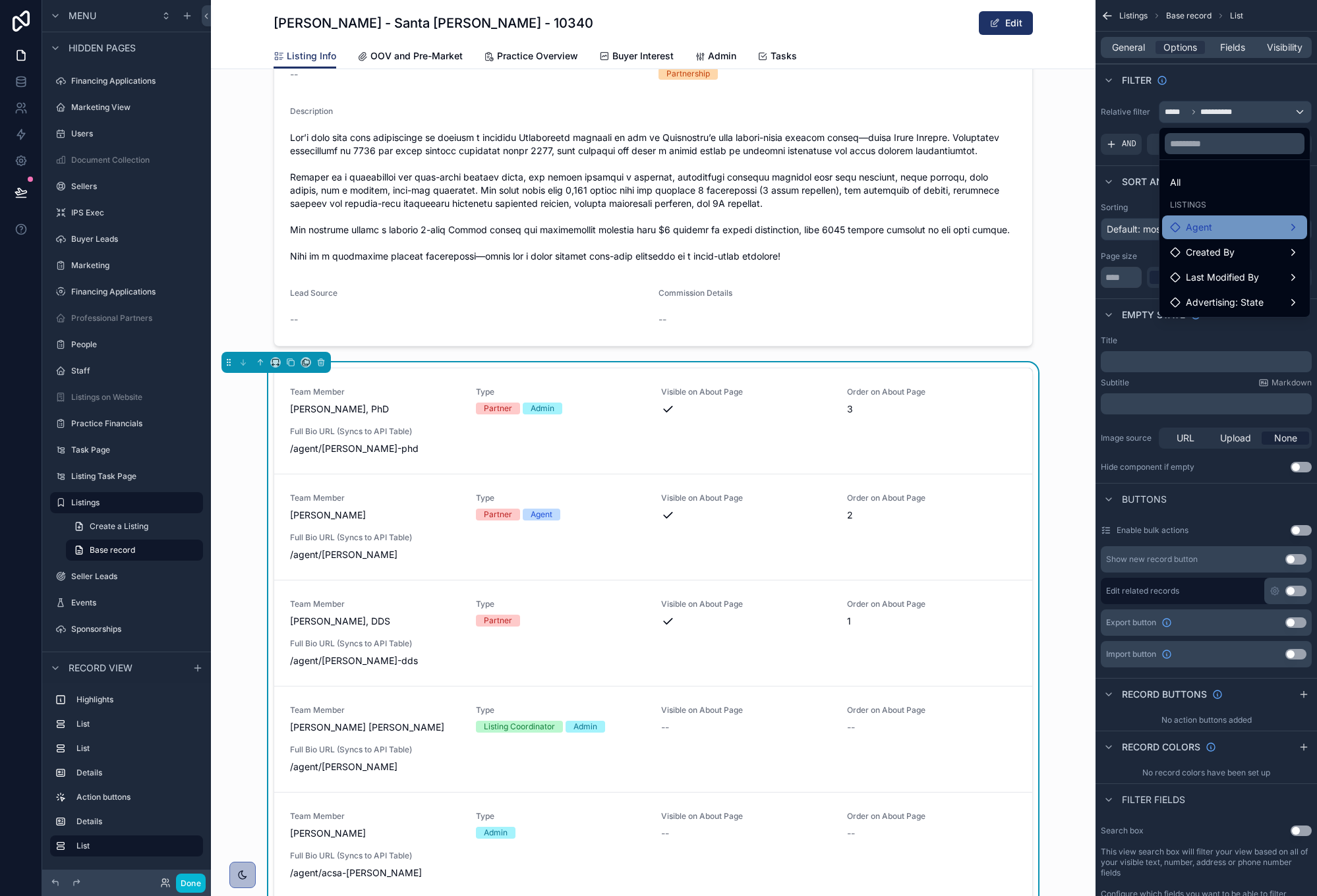
click at [1259, 224] on div "Agent" at bounding box center [1235, 228] width 129 height 16
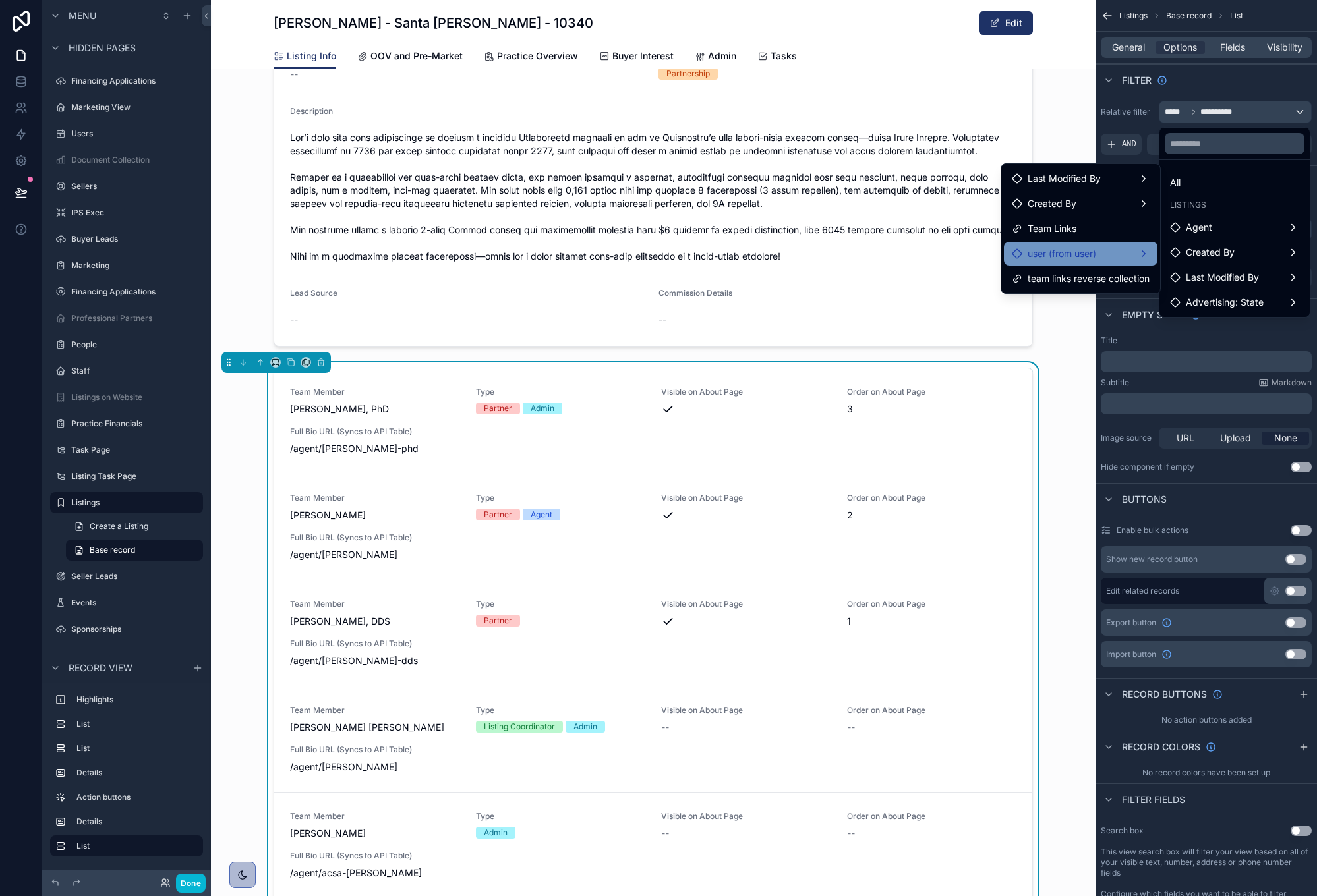
click at [1093, 252] on span "user (from user)" at bounding box center [1062, 254] width 69 height 16
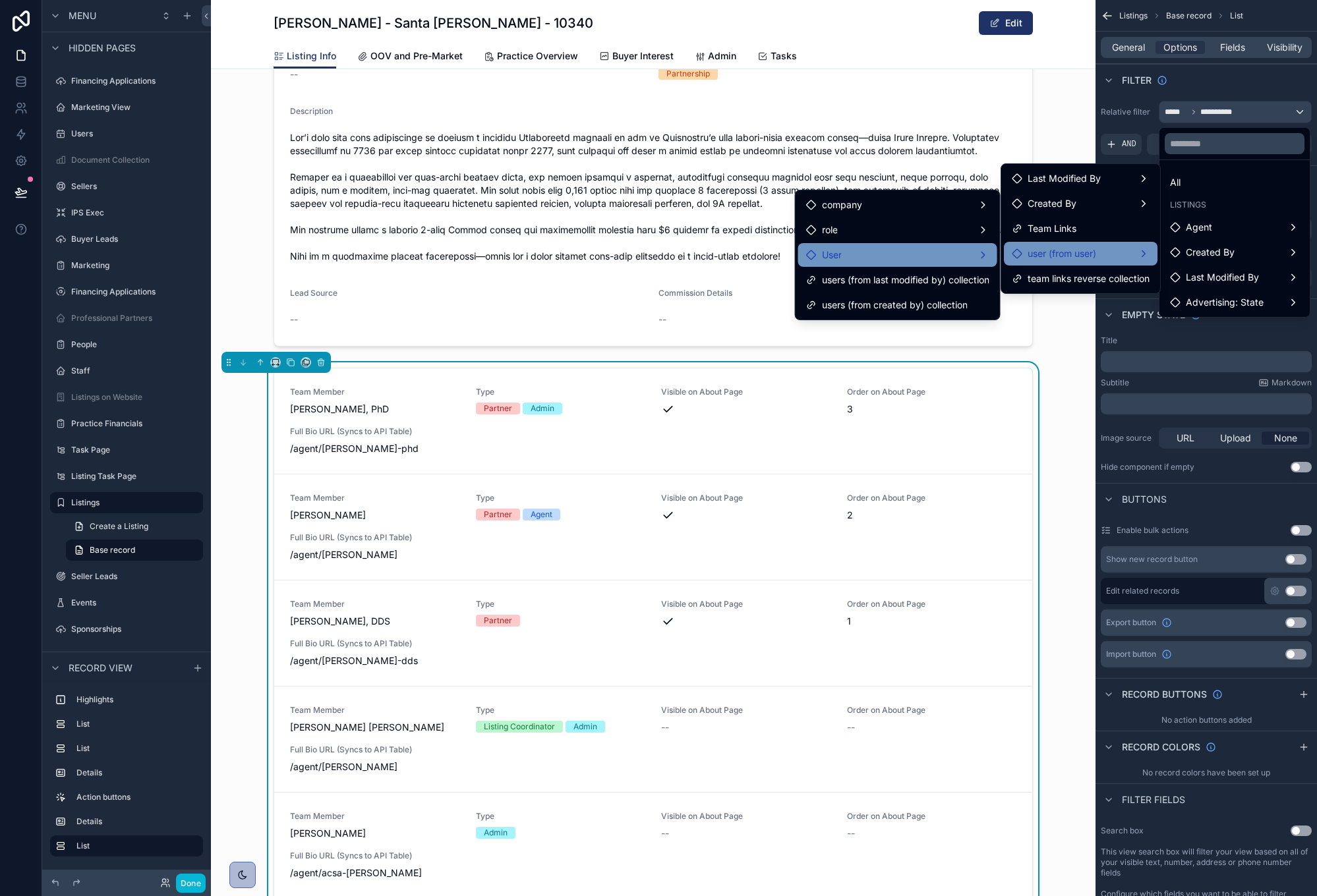
click at [895, 258] on div "User" at bounding box center [898, 255] width 183 height 16
click at [937, 251] on div "User" at bounding box center [898, 255] width 183 height 16
click at [1105, 249] on div "user (from user)" at bounding box center [1080, 254] width 138 height 16
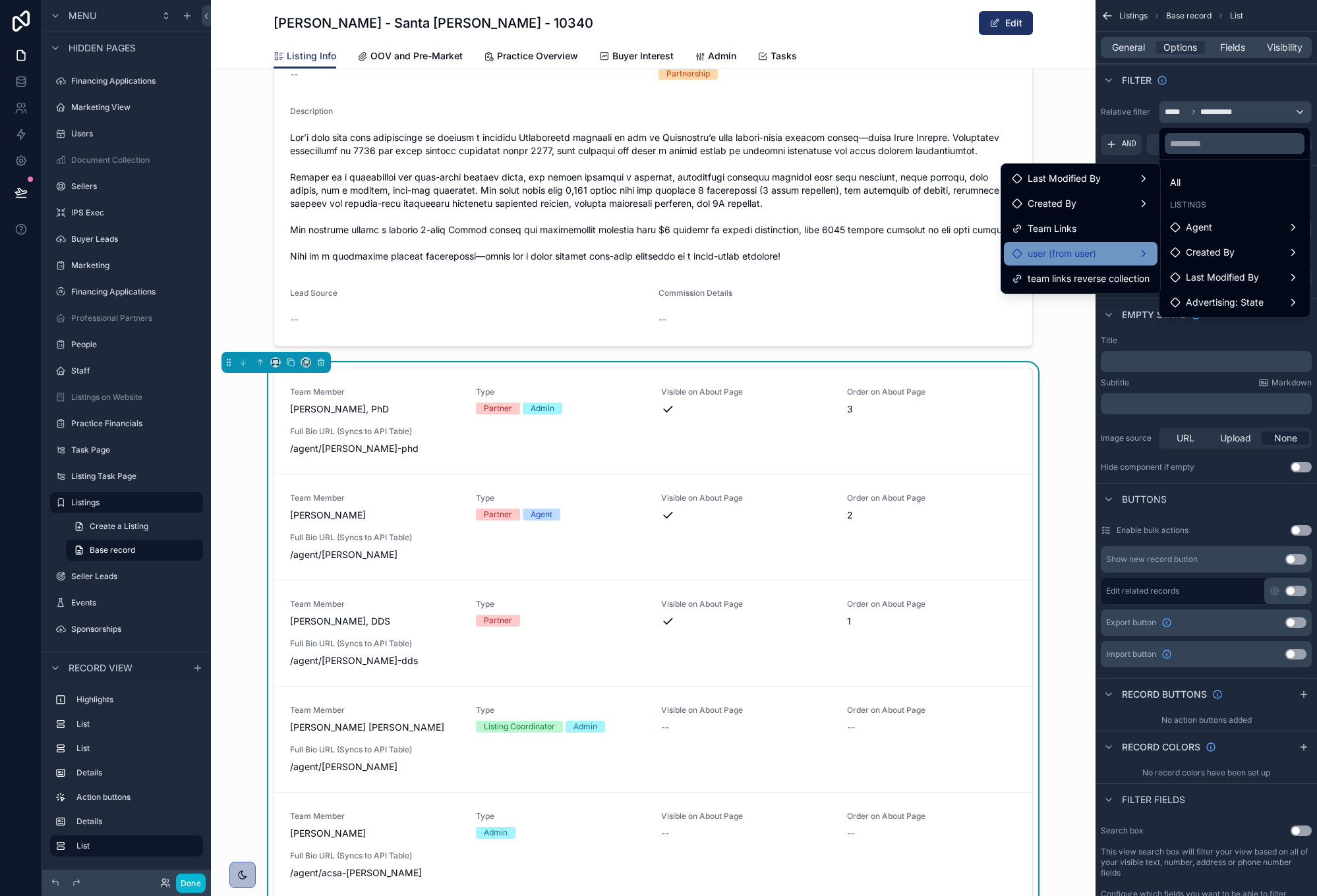
click at [1250, 197] on div "Listings" at bounding box center [1235, 205] width 145 height 18
click at [1295, 86] on div "scrollable content" at bounding box center [658, 448] width 1317 height 896
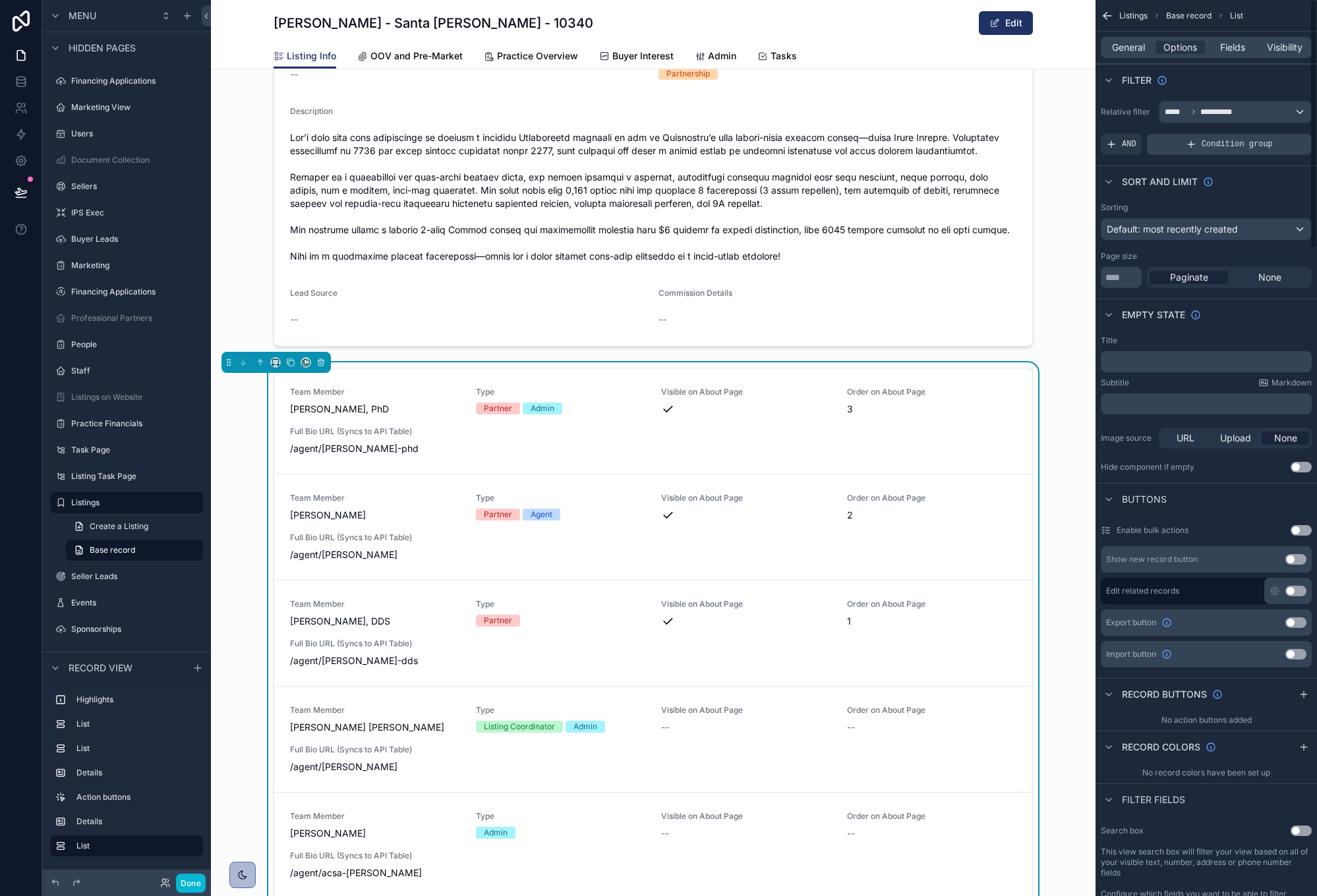
click at [1223, 151] on div "Condition group" at bounding box center [1229, 144] width 165 height 21
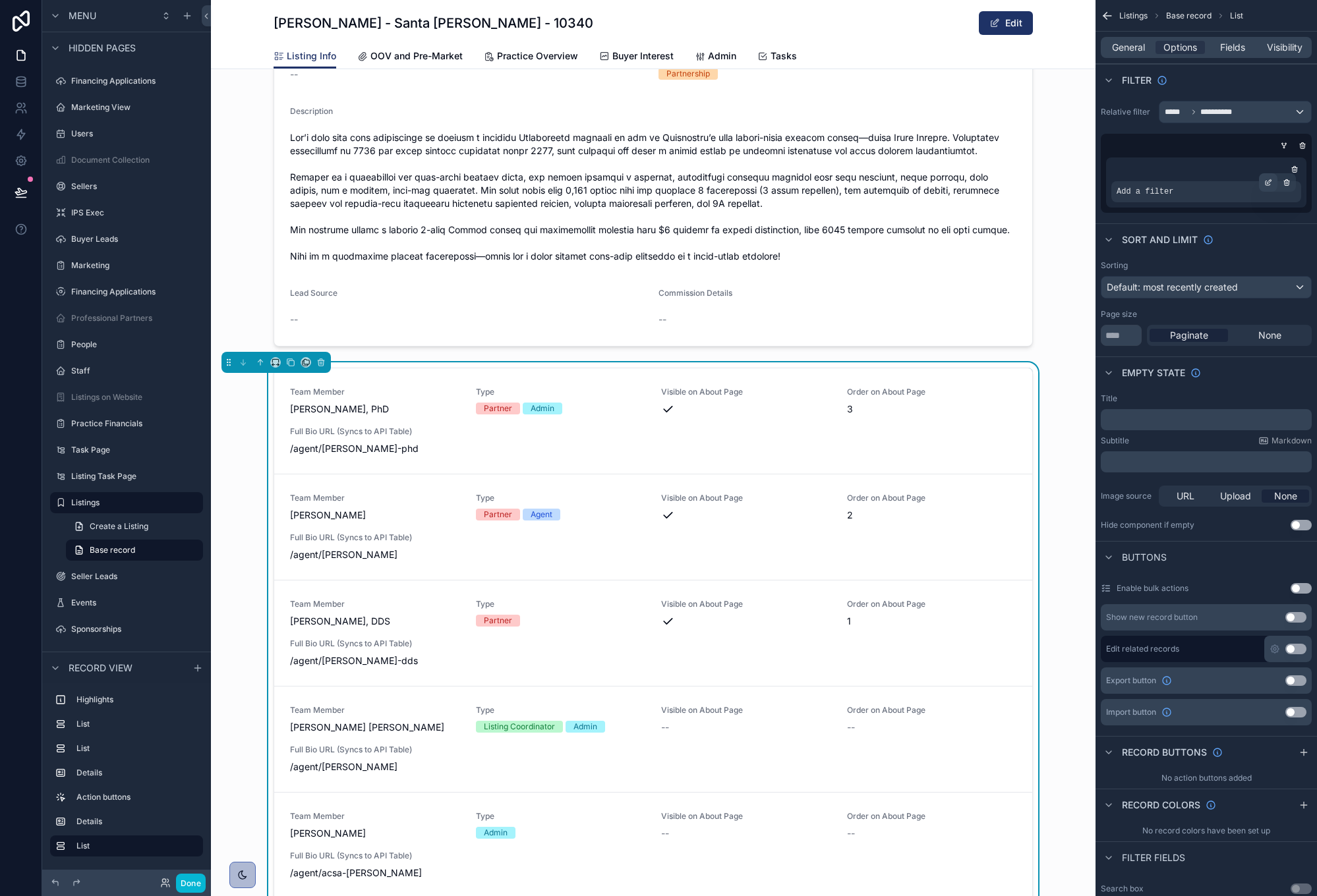
click at [1269, 183] on icon "scrollable content" at bounding box center [1268, 183] width 8 height 8
click at [1004, 176] on span "Select a field" at bounding box center [977, 172] width 56 height 11
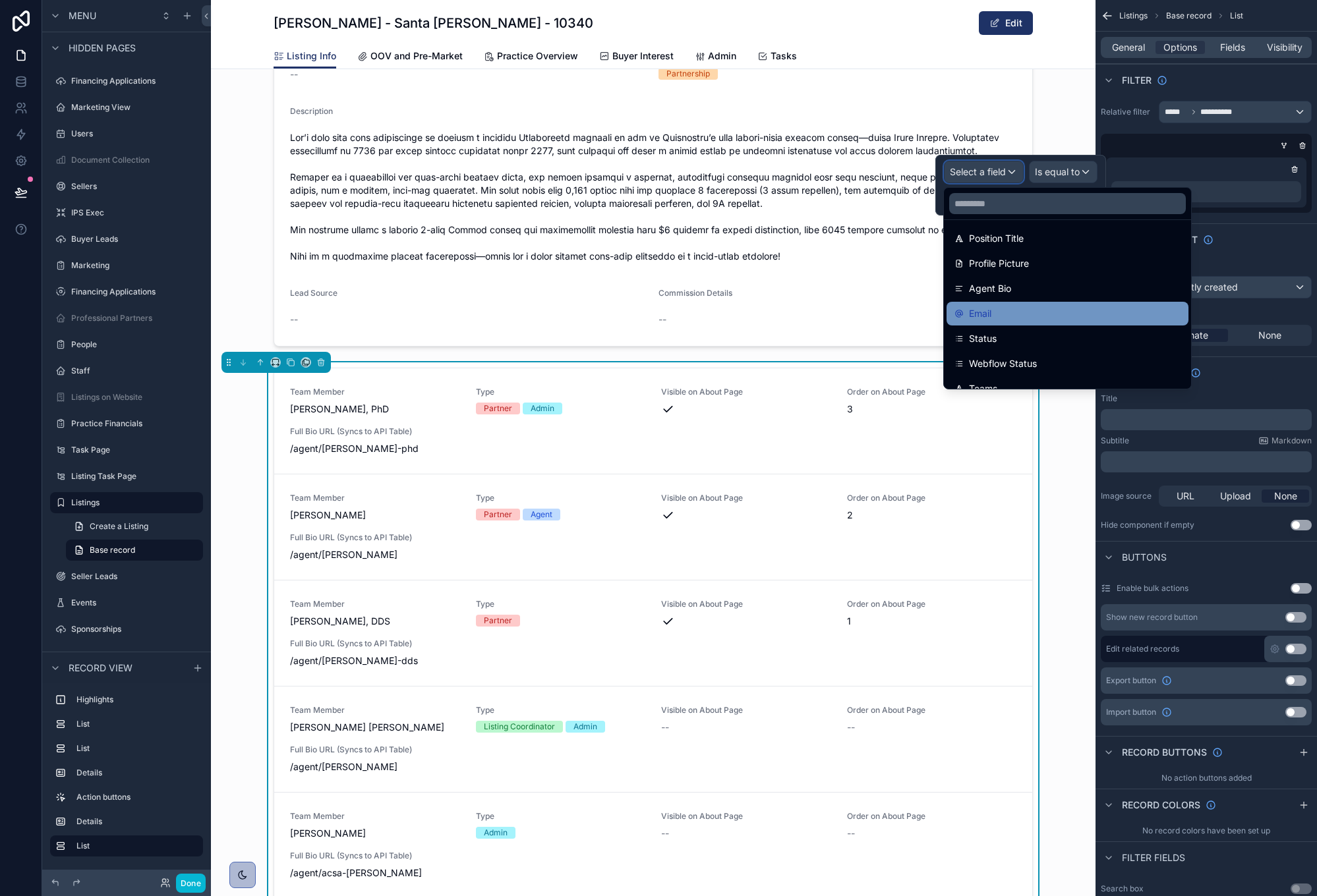
scroll to position [257, 0]
click at [1093, 309] on div "Email" at bounding box center [1067, 311] width 226 height 16
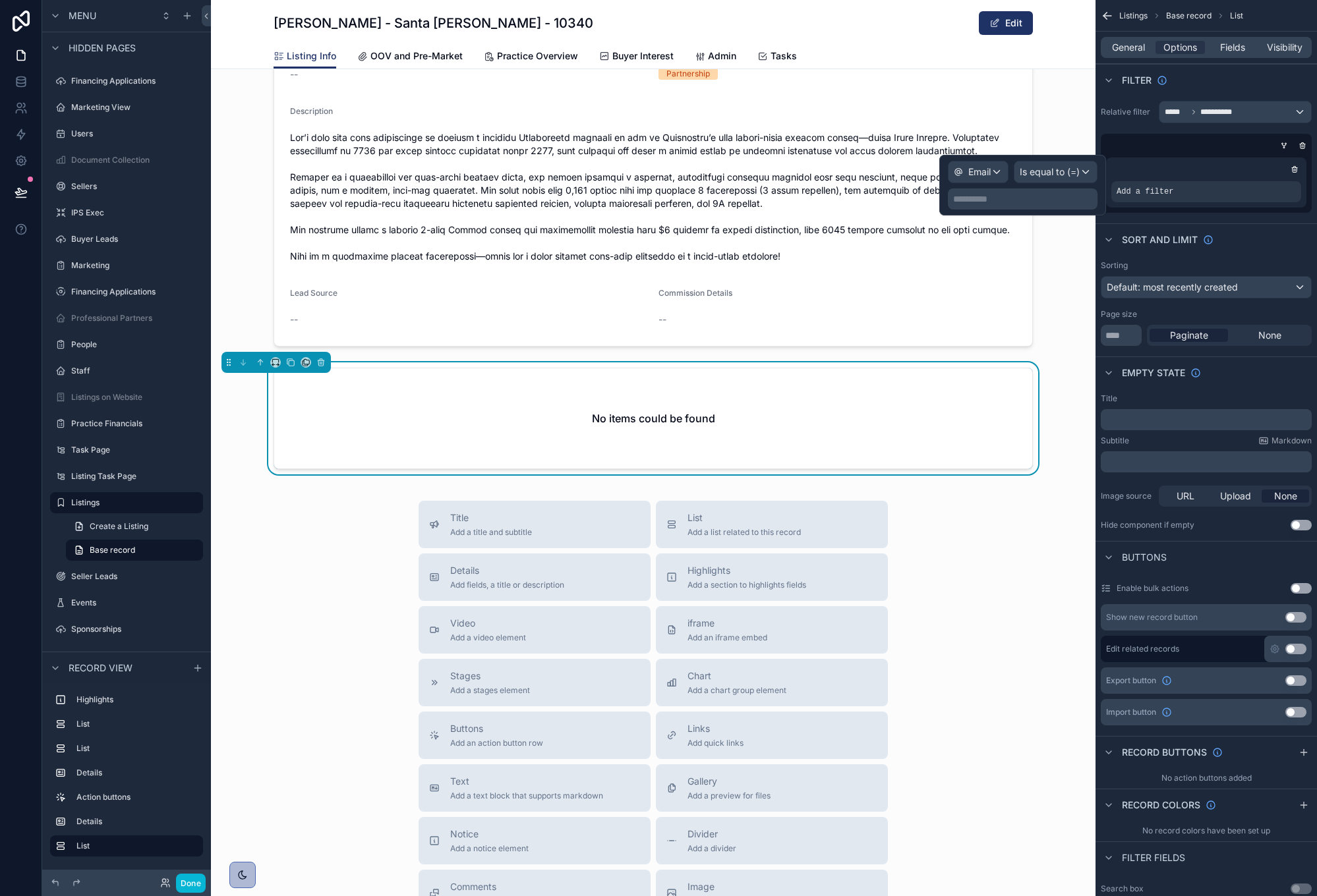
click at [1063, 197] on p "**********" at bounding box center [1023, 199] width 142 height 13
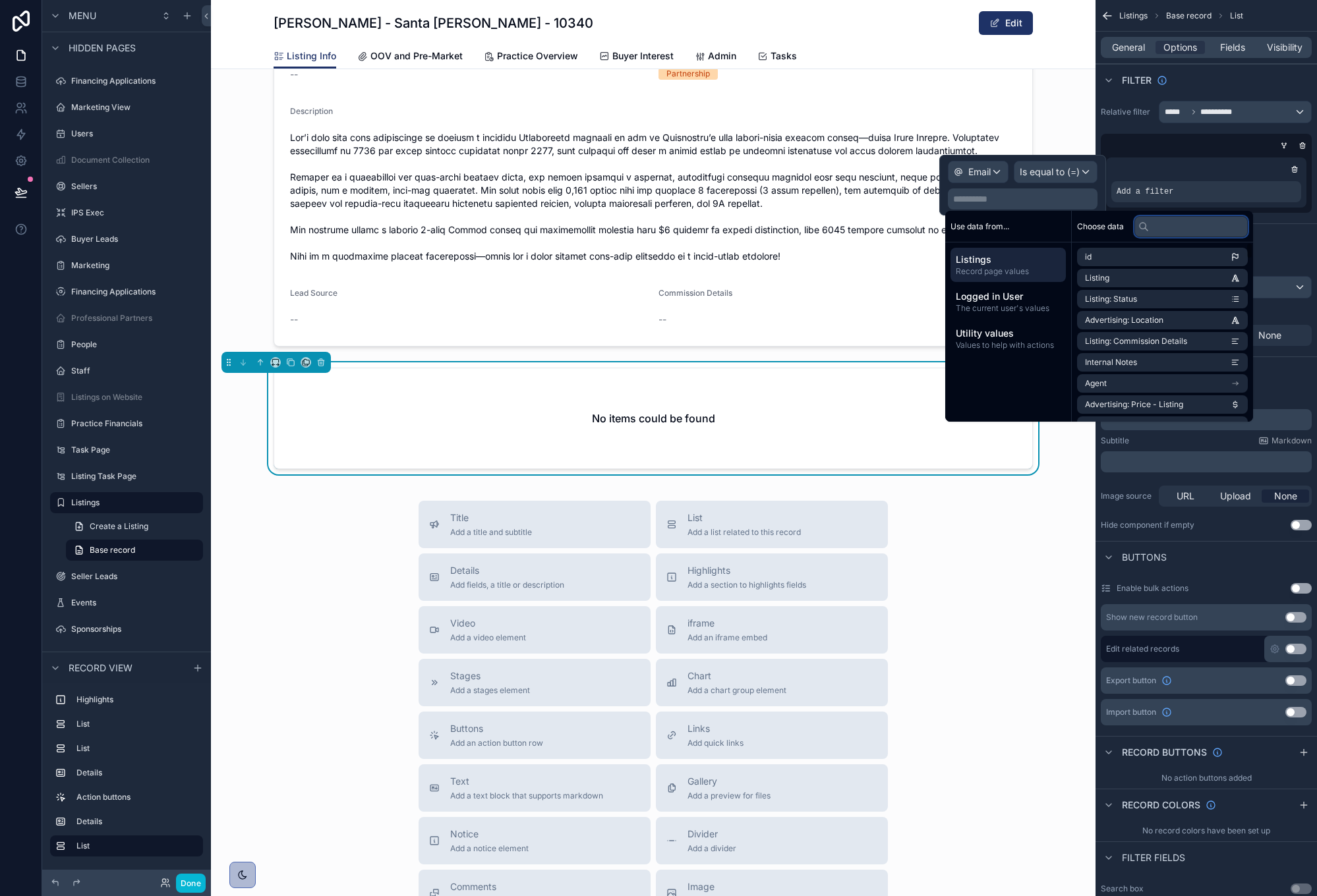
click at [1172, 230] on input "text" at bounding box center [1191, 227] width 113 height 21
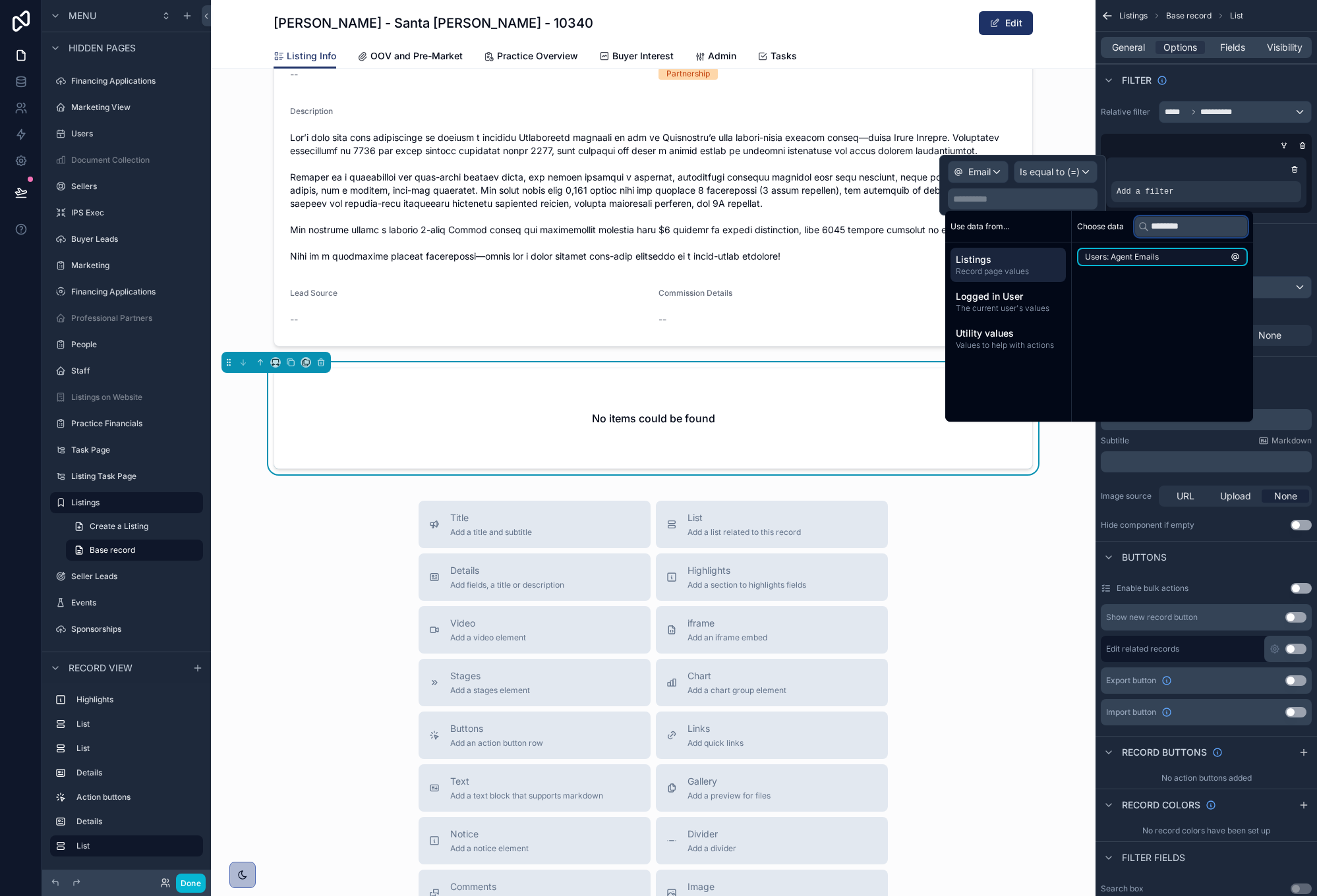
type input "********"
click at [1146, 255] on span "Users: Agent Emails" at bounding box center [1122, 257] width 74 height 11
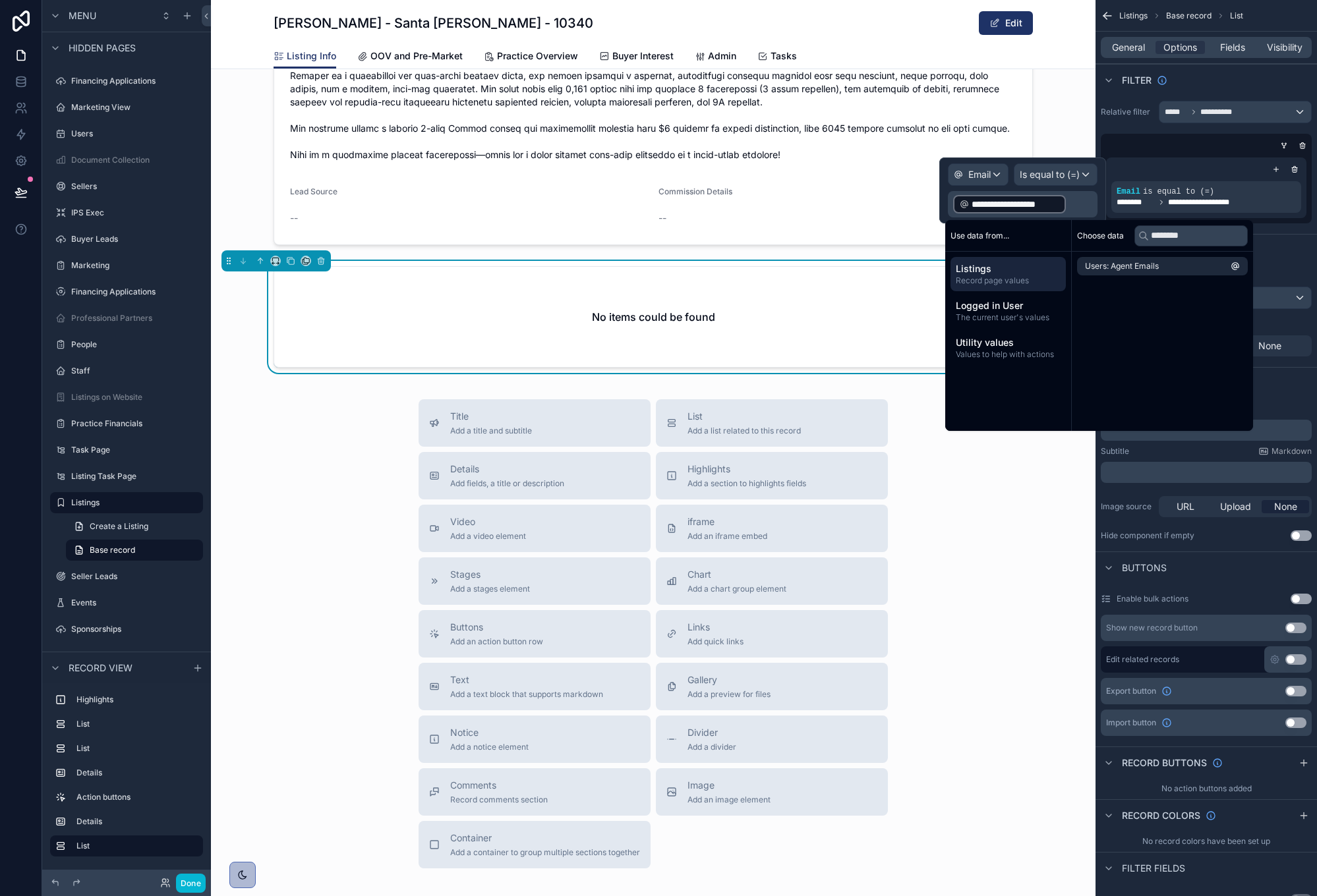
scroll to position [1675, 0]
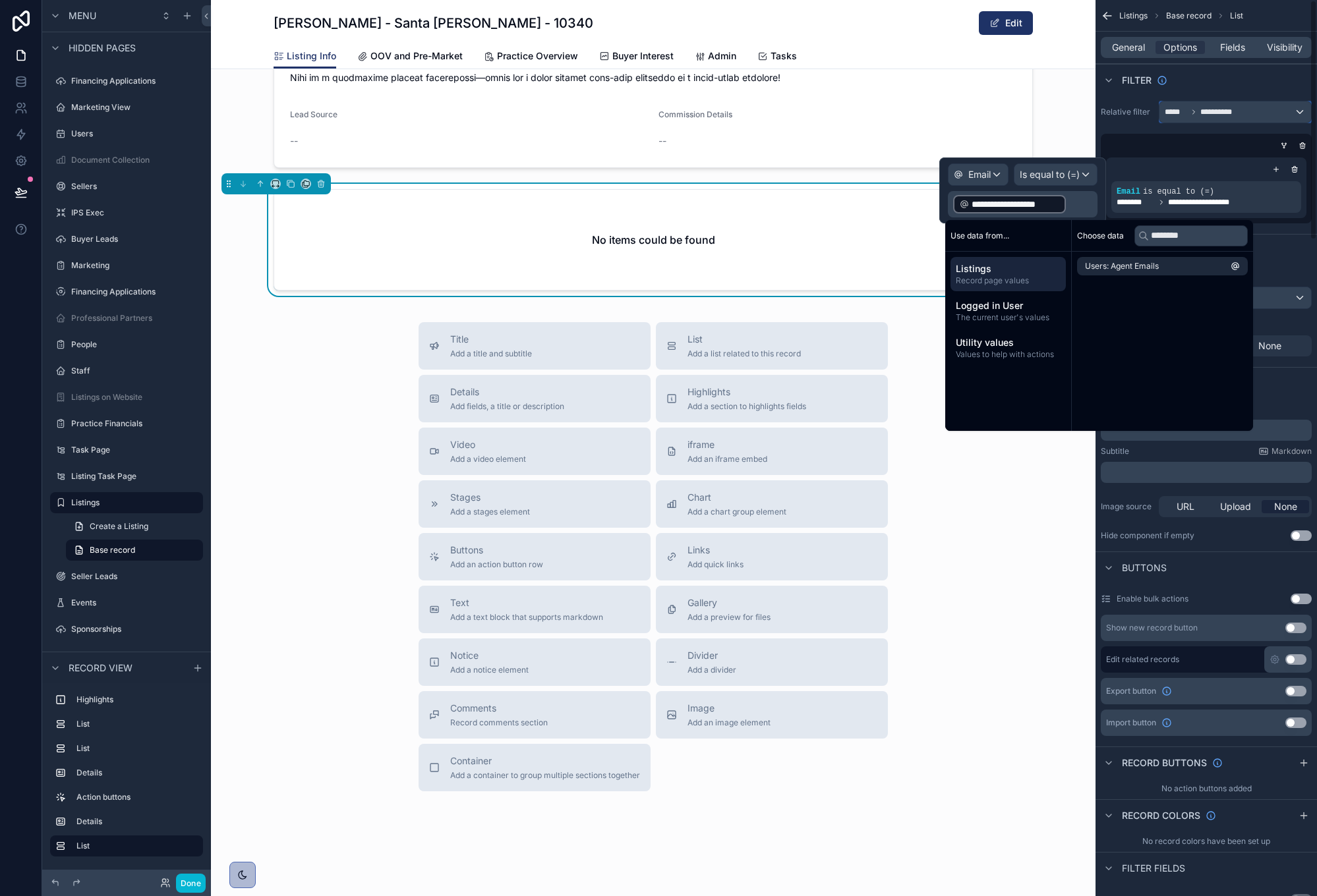
click at [1285, 114] on div "**********" at bounding box center [1235, 112] width 152 height 21
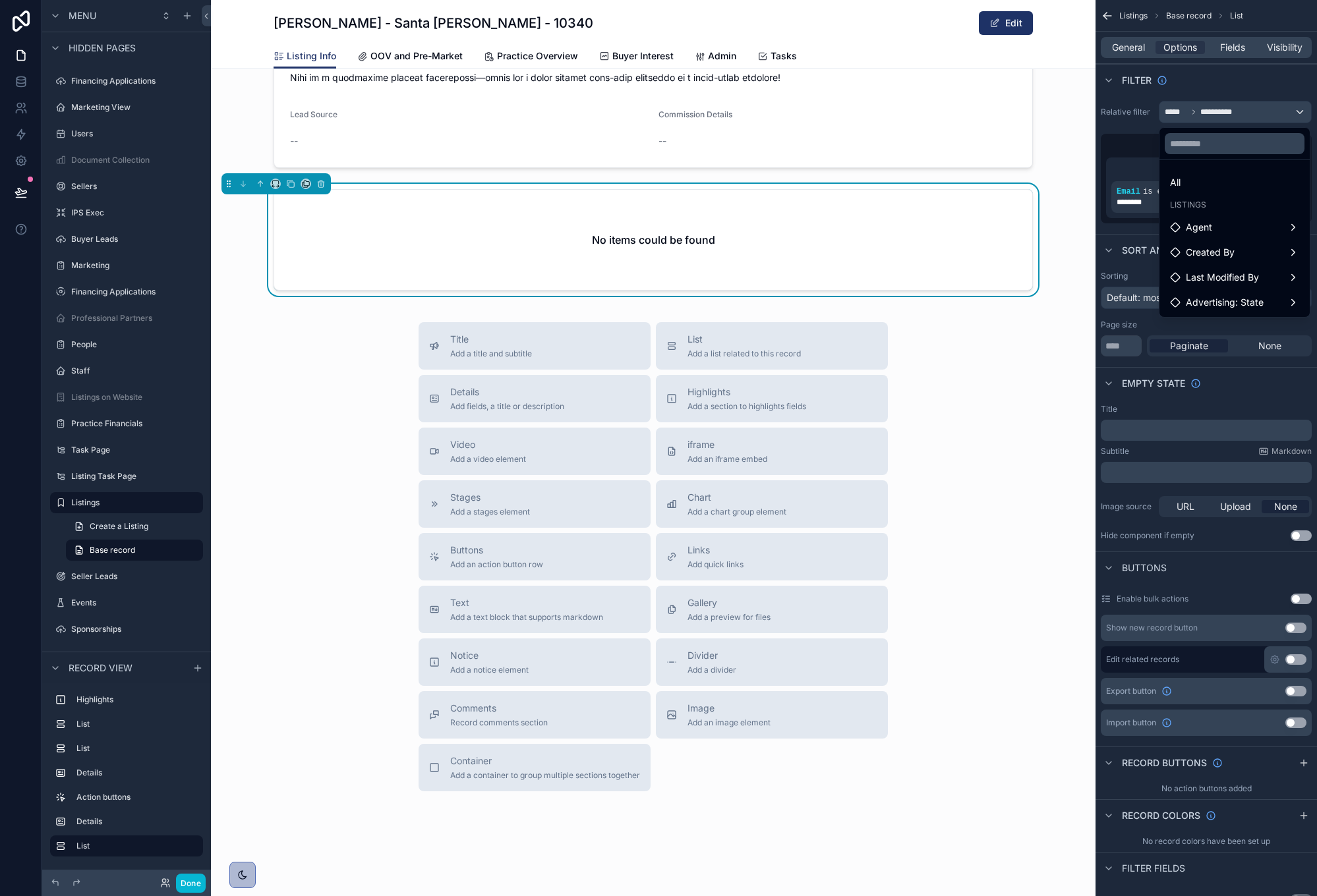
click at [1292, 112] on div "scrollable content" at bounding box center [658, 448] width 1317 height 896
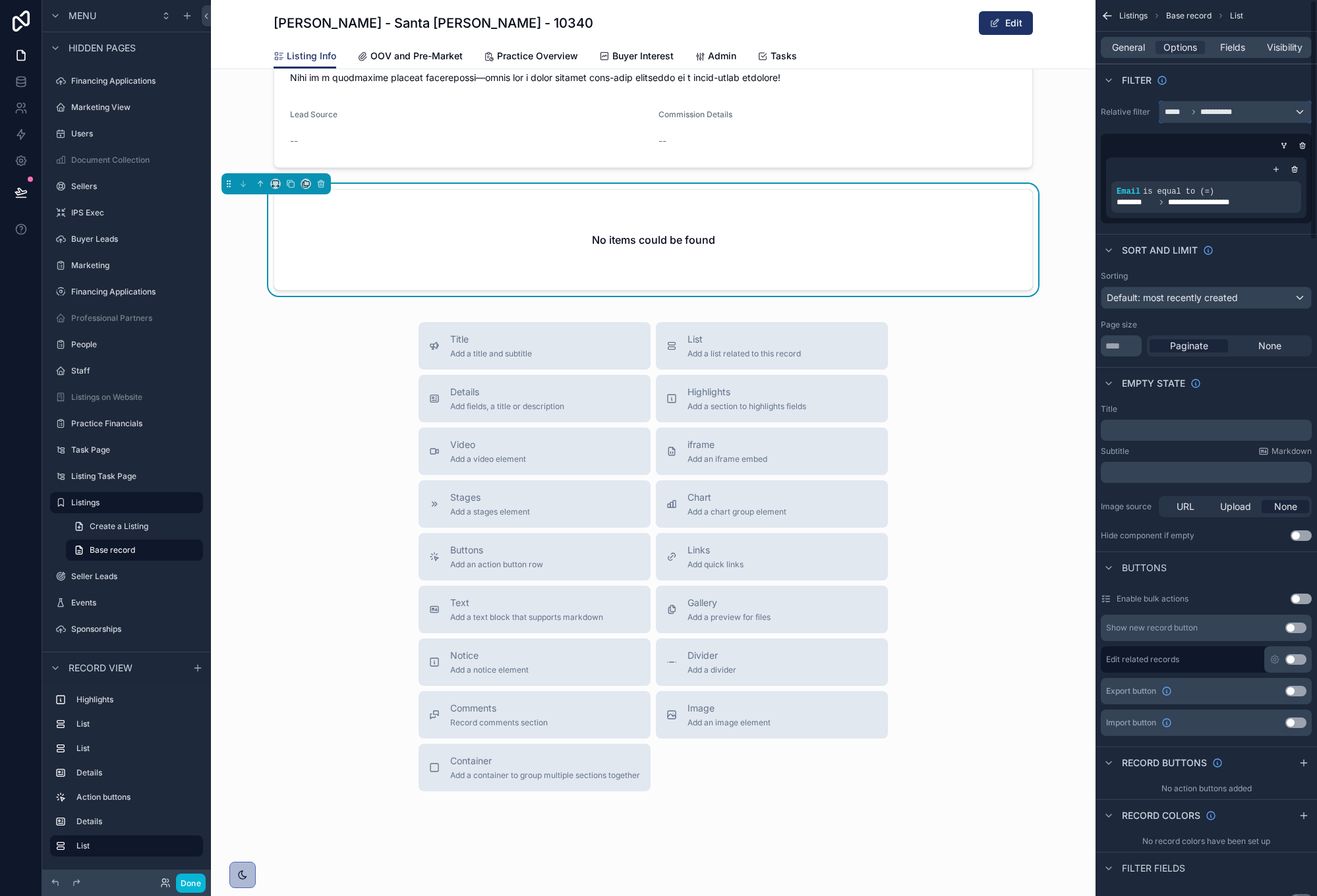
click at [1289, 114] on div "**********" at bounding box center [1235, 112] width 152 height 21
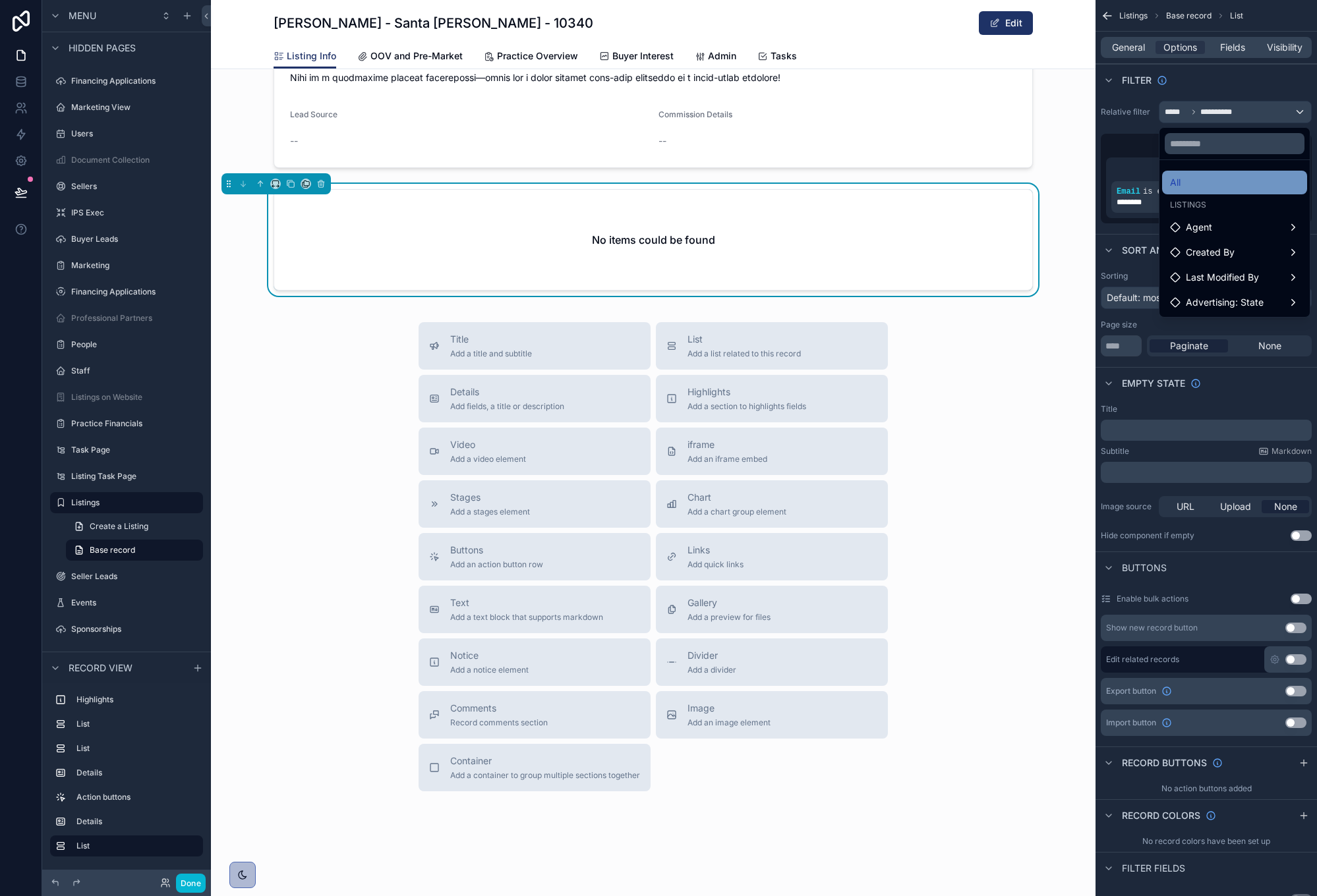
click at [1236, 185] on div "All" at bounding box center [1235, 183] width 129 height 16
